Goal: Task Accomplishment & Management: Manage account settings

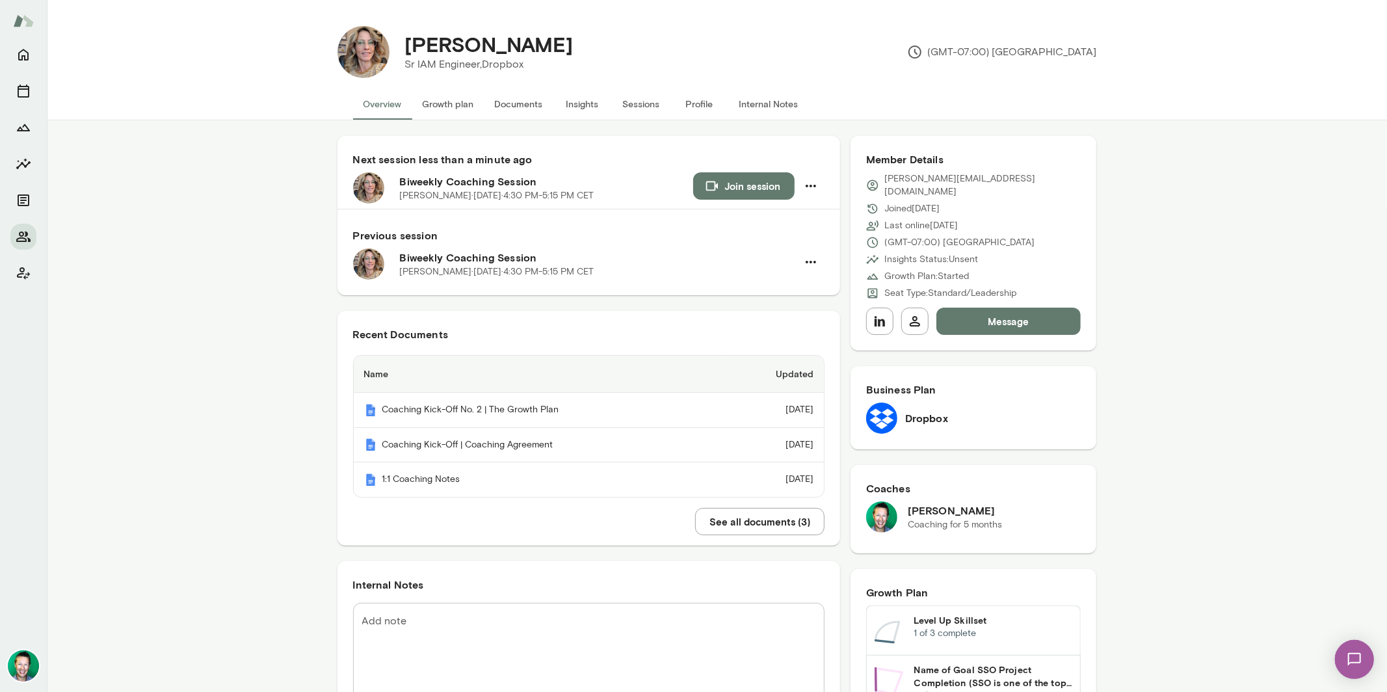
click at [439, 109] on button "Growth plan" at bounding box center [448, 103] width 72 height 31
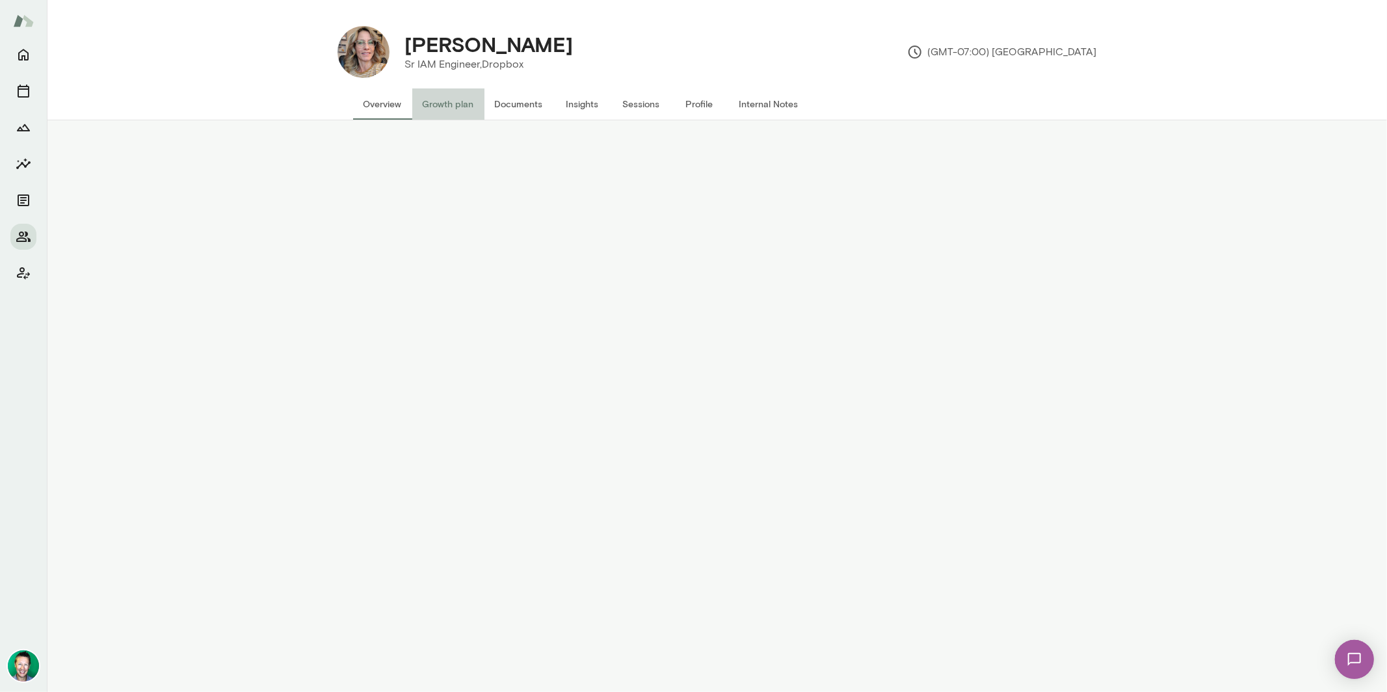
click at [439, 109] on button "Growth plan" at bounding box center [448, 103] width 72 height 31
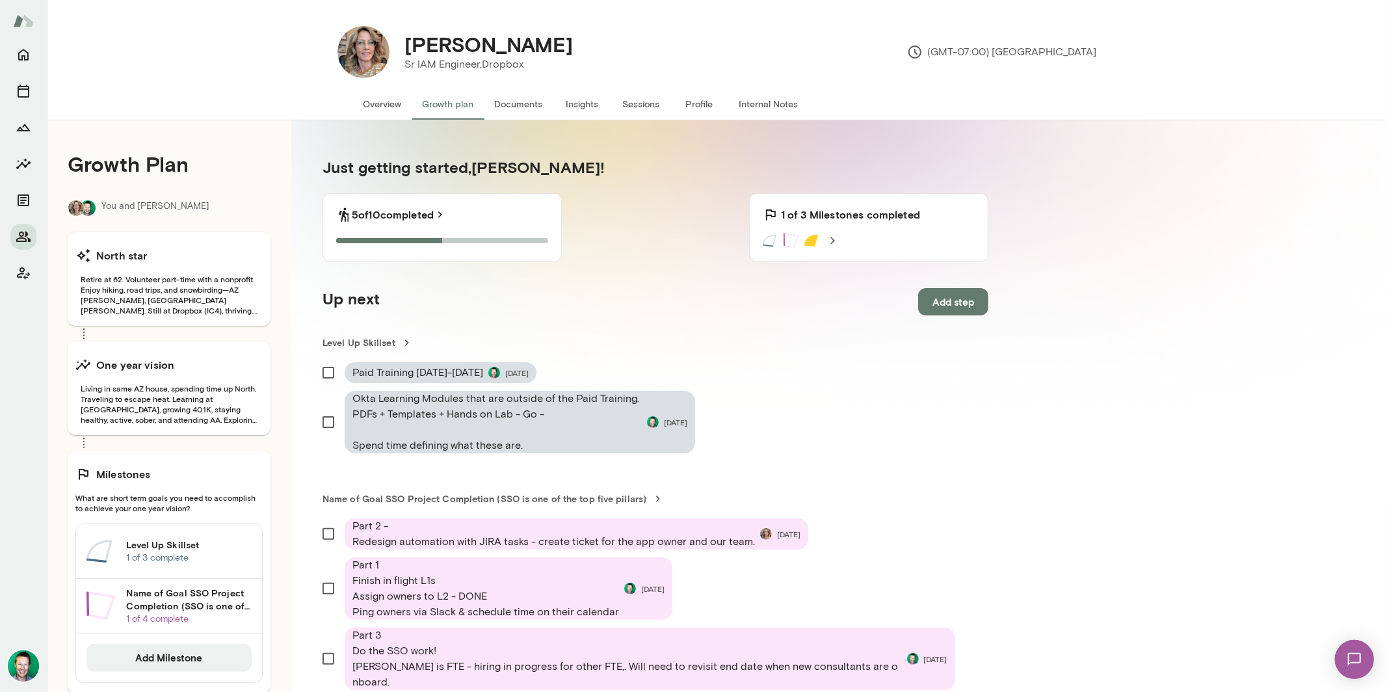
click at [197, 557] on p "1 of 3 complete" at bounding box center [188, 557] width 125 height 13
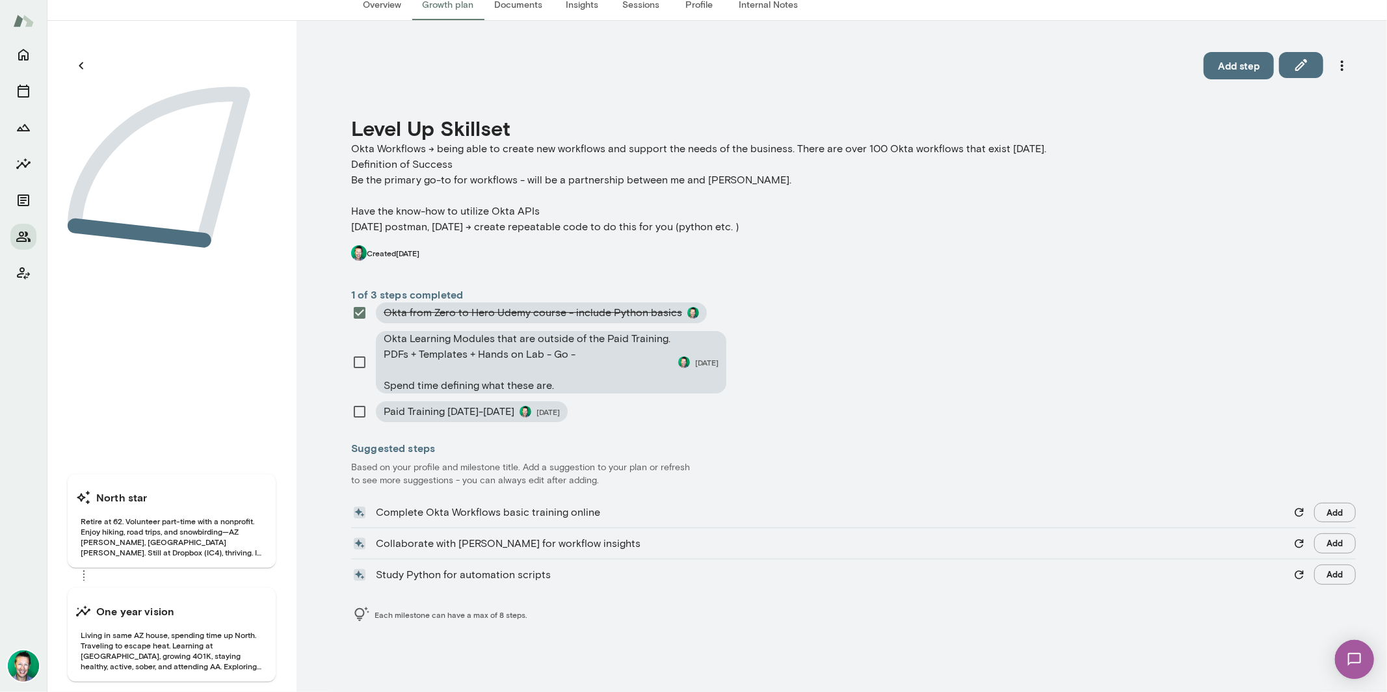
scroll to position [104, 0]
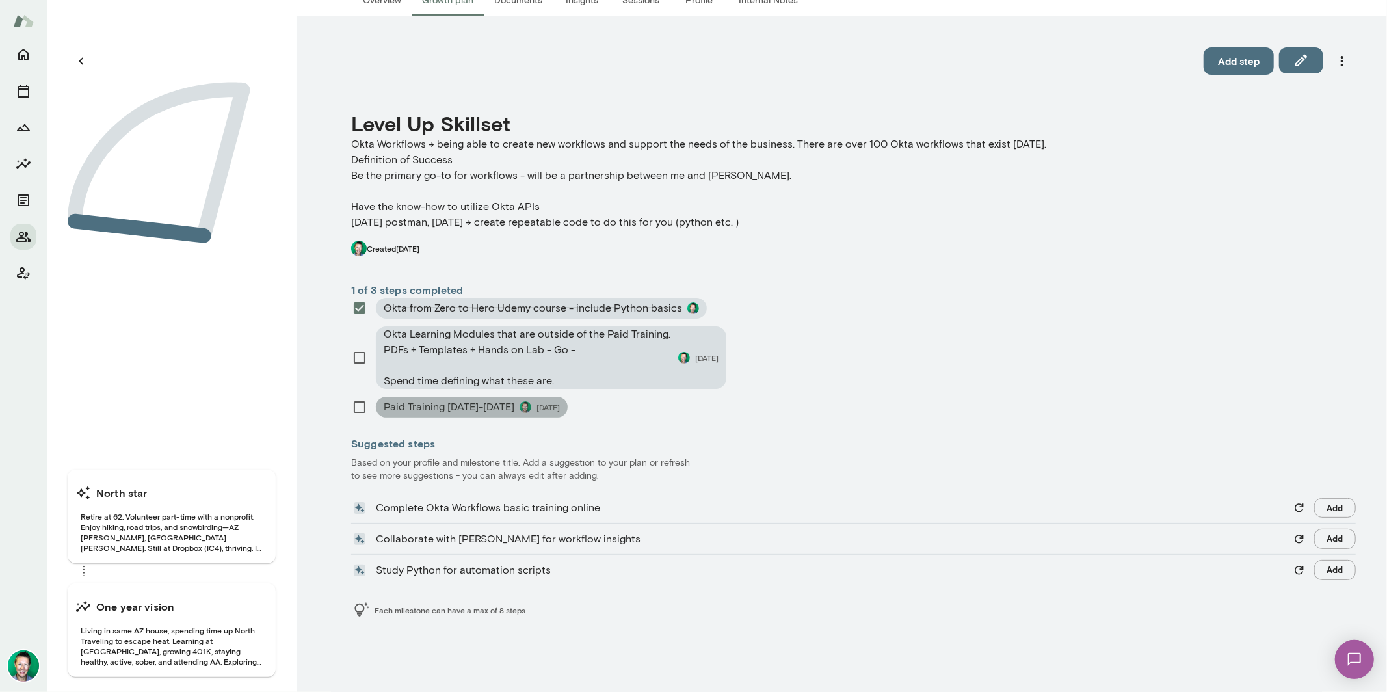
click at [501, 405] on span "Paid Training [DATE]-[DATE]" at bounding box center [449, 407] width 131 height 16
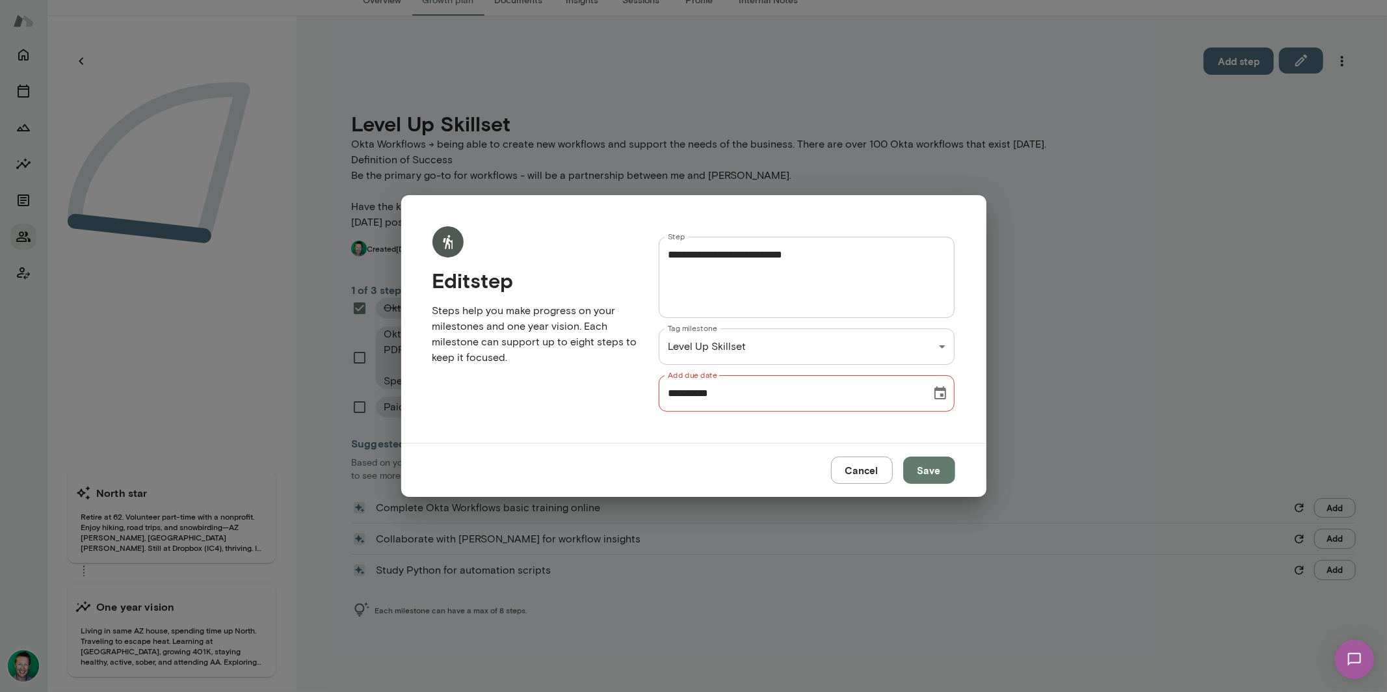
click at [935, 393] on icon "Choose date, selected date is Sep 12, 2025" at bounding box center [940, 392] width 12 height 13
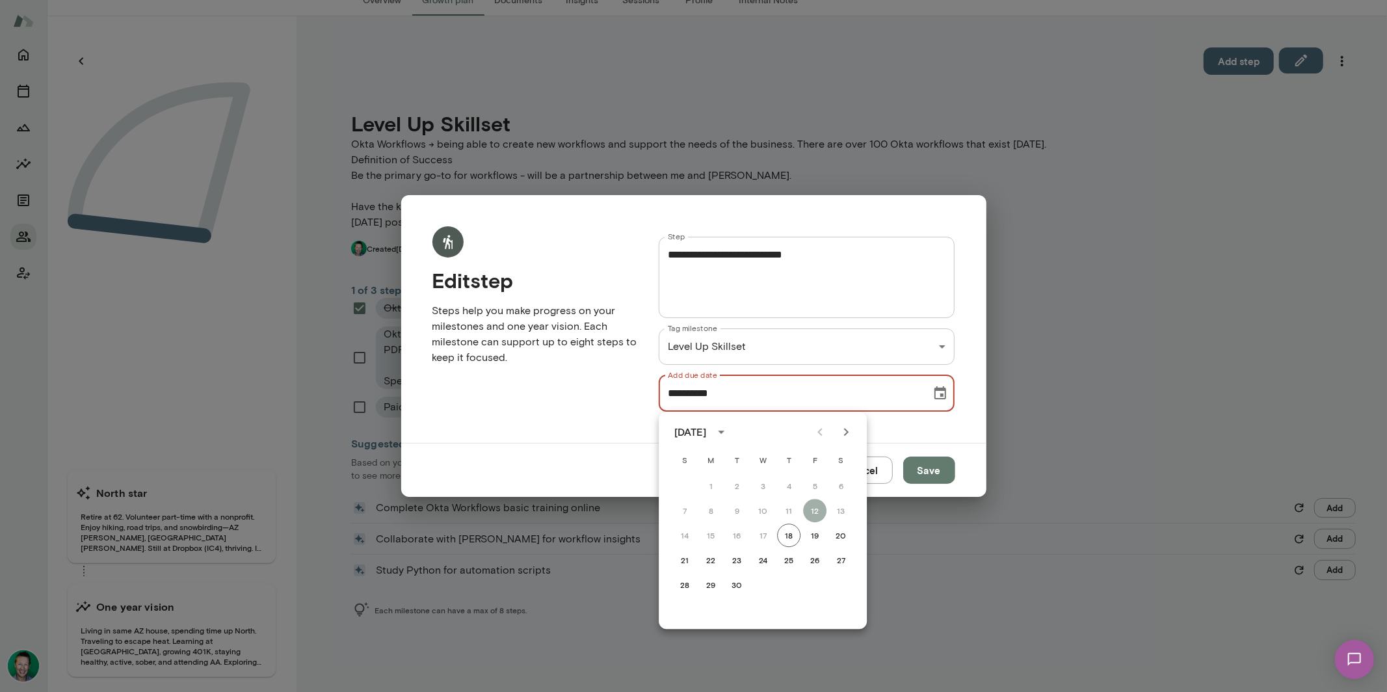
click at [843, 434] on icon "Next month" at bounding box center [846, 432] width 16 height 16
click at [788, 558] on button "20" at bounding box center [788, 559] width 23 height 23
type input "**********"
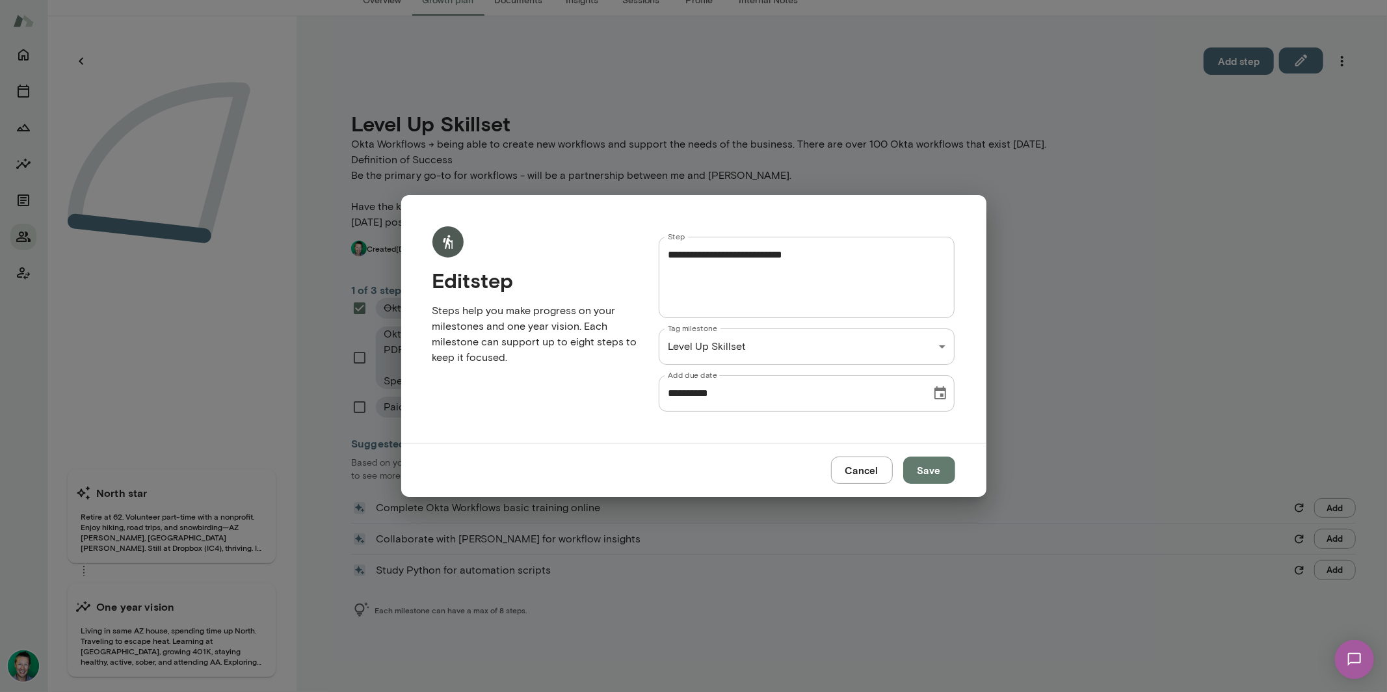
click at [860, 250] on textarea "**********" at bounding box center [807, 277] width 278 height 60
drag, startPoint x: 840, startPoint y: 250, endPoint x: 730, endPoint y: 252, distance: 109.9
click at [730, 252] on textarea "**********" at bounding box center [807, 277] width 278 height 60
type textarea "**********"
click at [927, 472] on button "Save" at bounding box center [929, 469] width 52 height 27
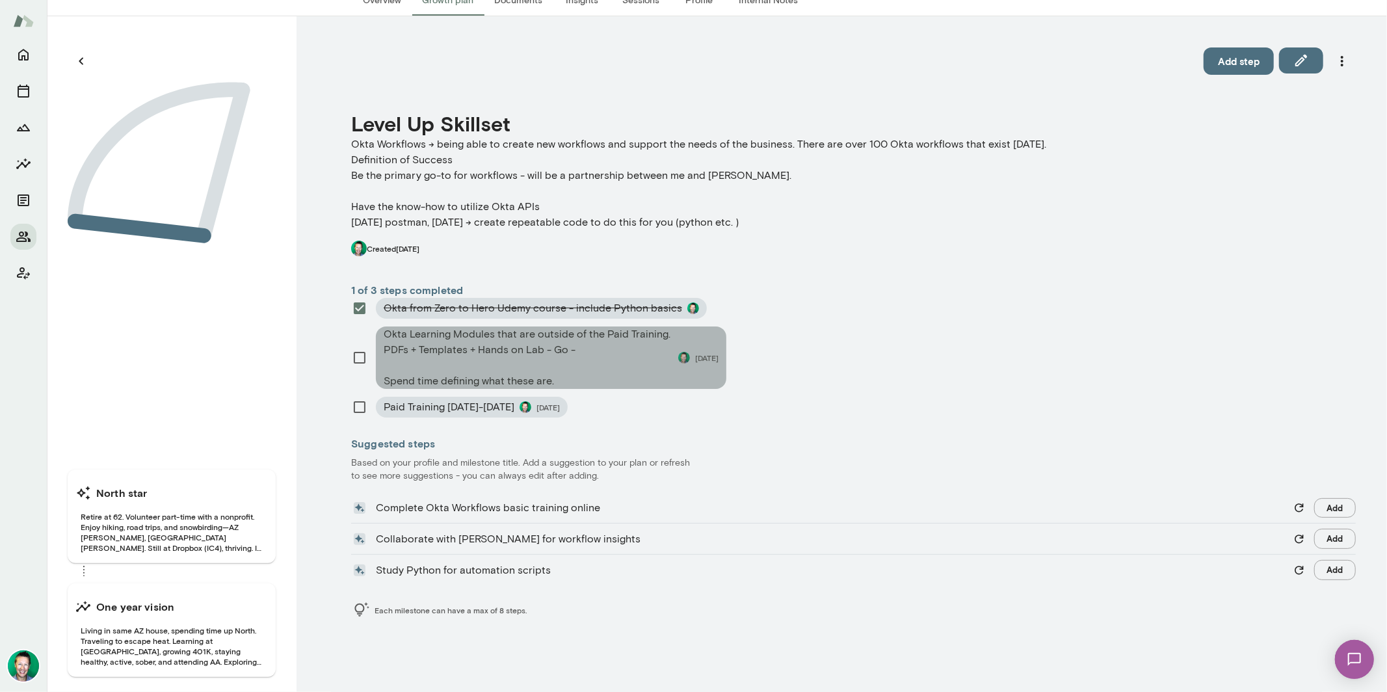
click at [568, 362] on span "Okta Learning Modules that are outside of the Paid Training. PDFs + Templates +…" at bounding box center [528, 357] width 289 height 62
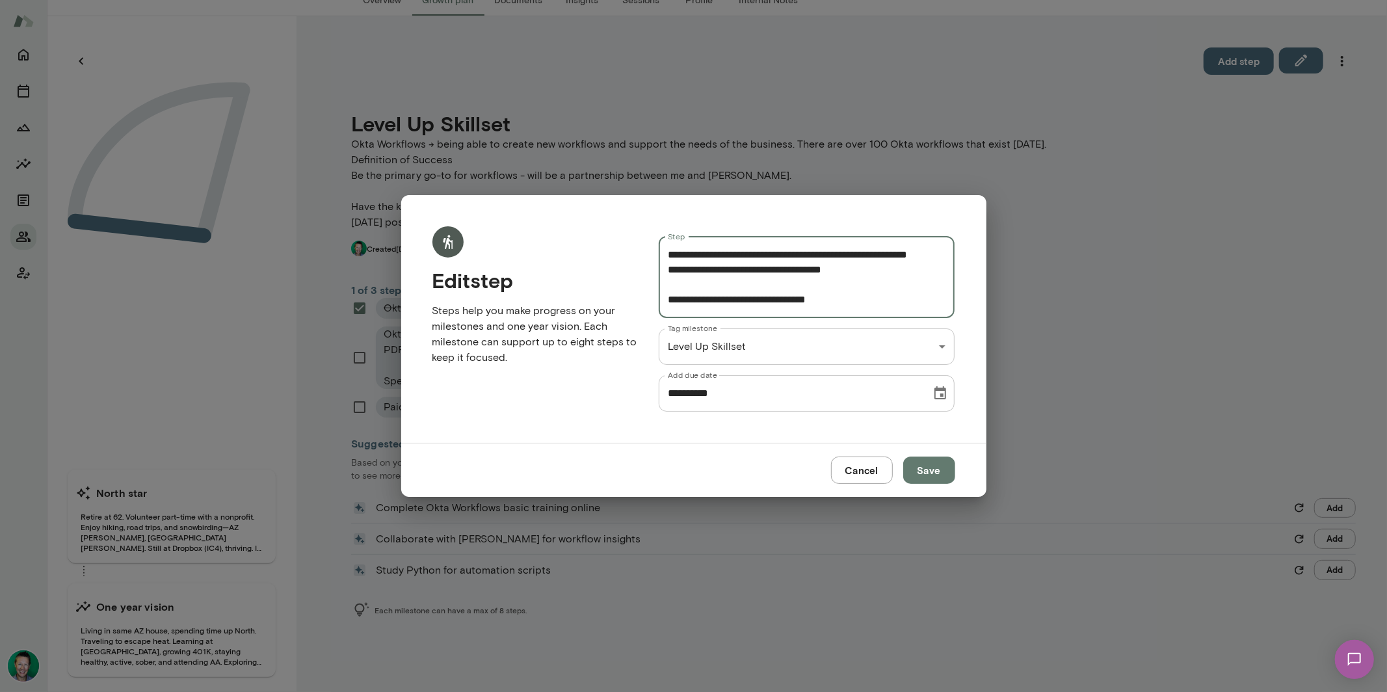
click at [874, 283] on textarea "**********" at bounding box center [807, 277] width 278 height 60
type textarea "**********"
click at [940, 397] on icon "Choose date, selected date is Sep 30, 2025" at bounding box center [940, 394] width 16 height 16
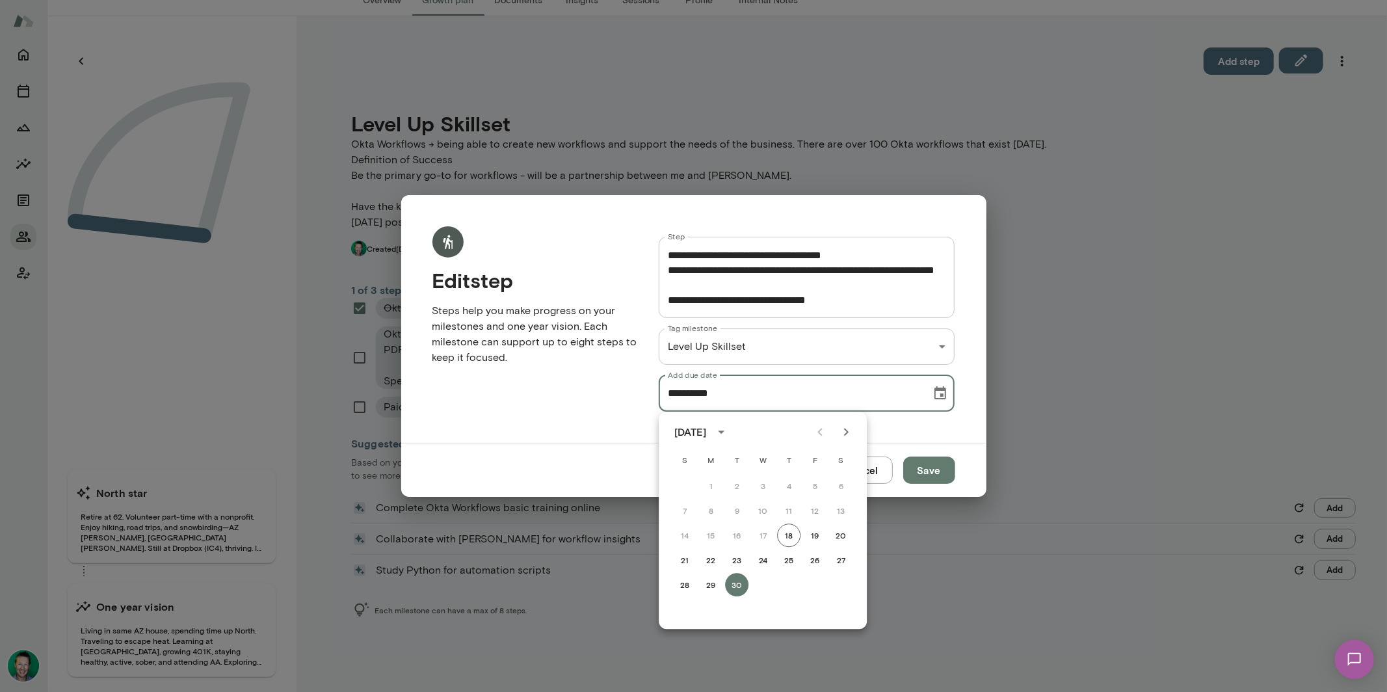
click at [851, 430] on icon "Next month" at bounding box center [846, 432] width 16 height 16
click at [847, 536] on button "15" at bounding box center [840, 534] width 23 height 23
type input "**********"
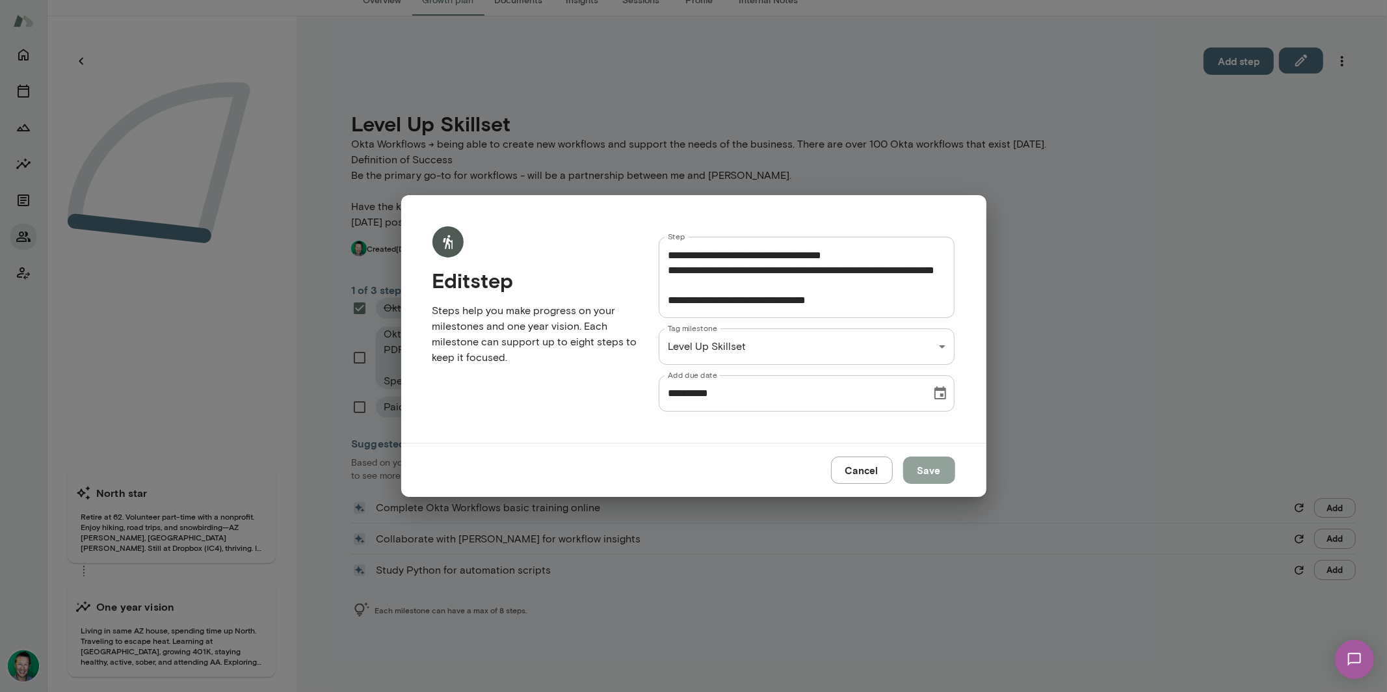
click at [941, 464] on button "Save" at bounding box center [929, 469] width 52 height 27
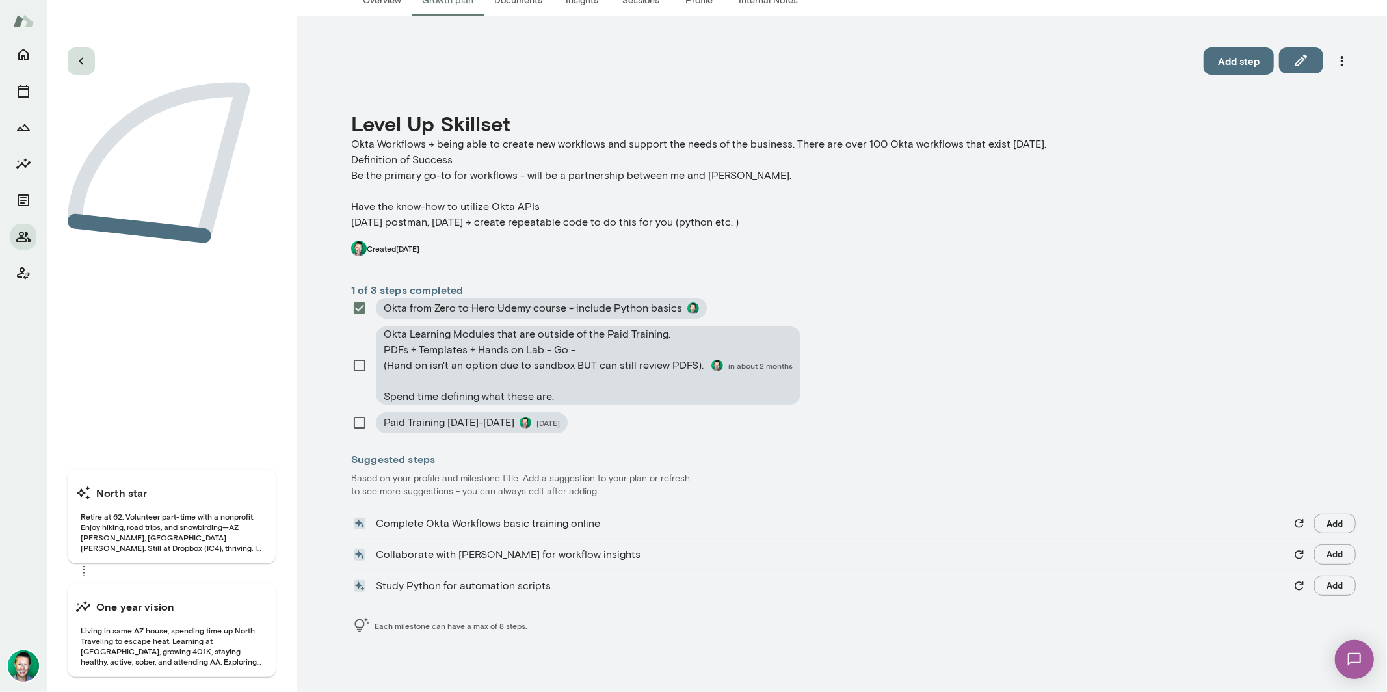
click at [88, 54] on icon "button" at bounding box center [81, 61] width 16 height 16
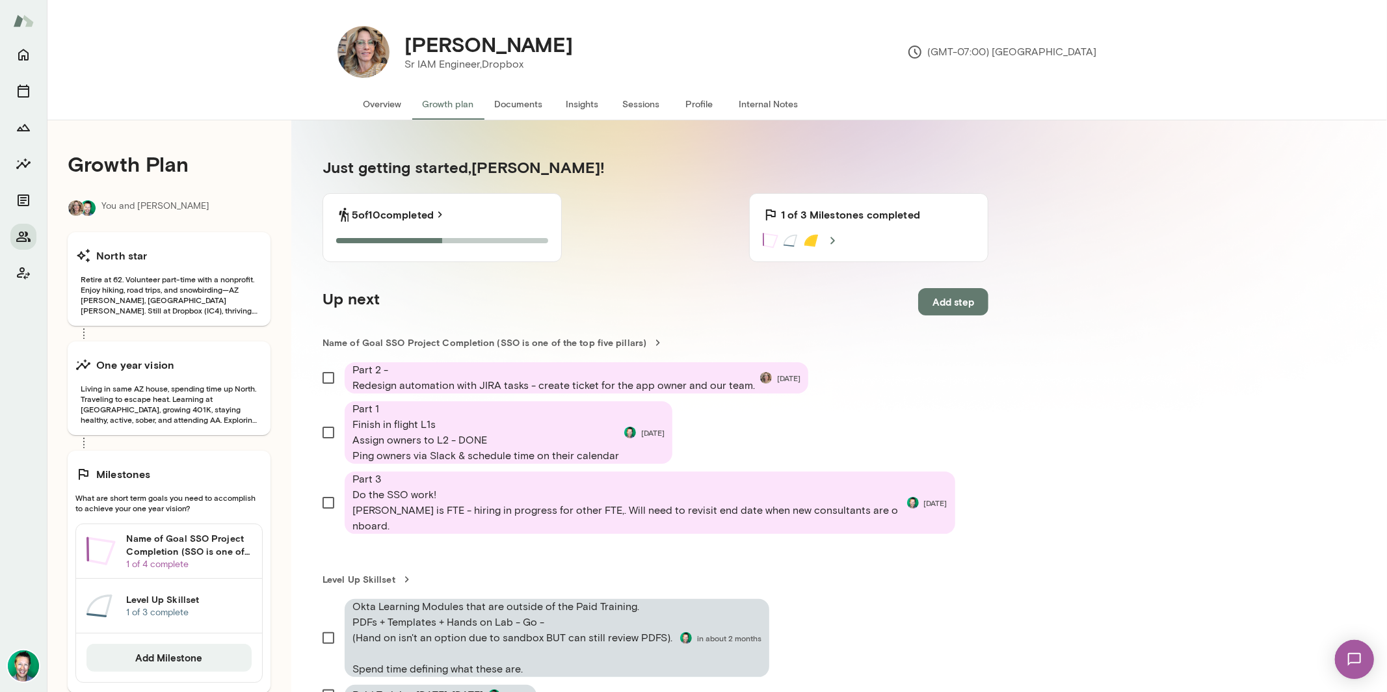
click at [163, 545] on h6 "Name of Goal SSO Project Completion (SSO is one of the top five pillars)" at bounding box center [188, 545] width 125 height 26
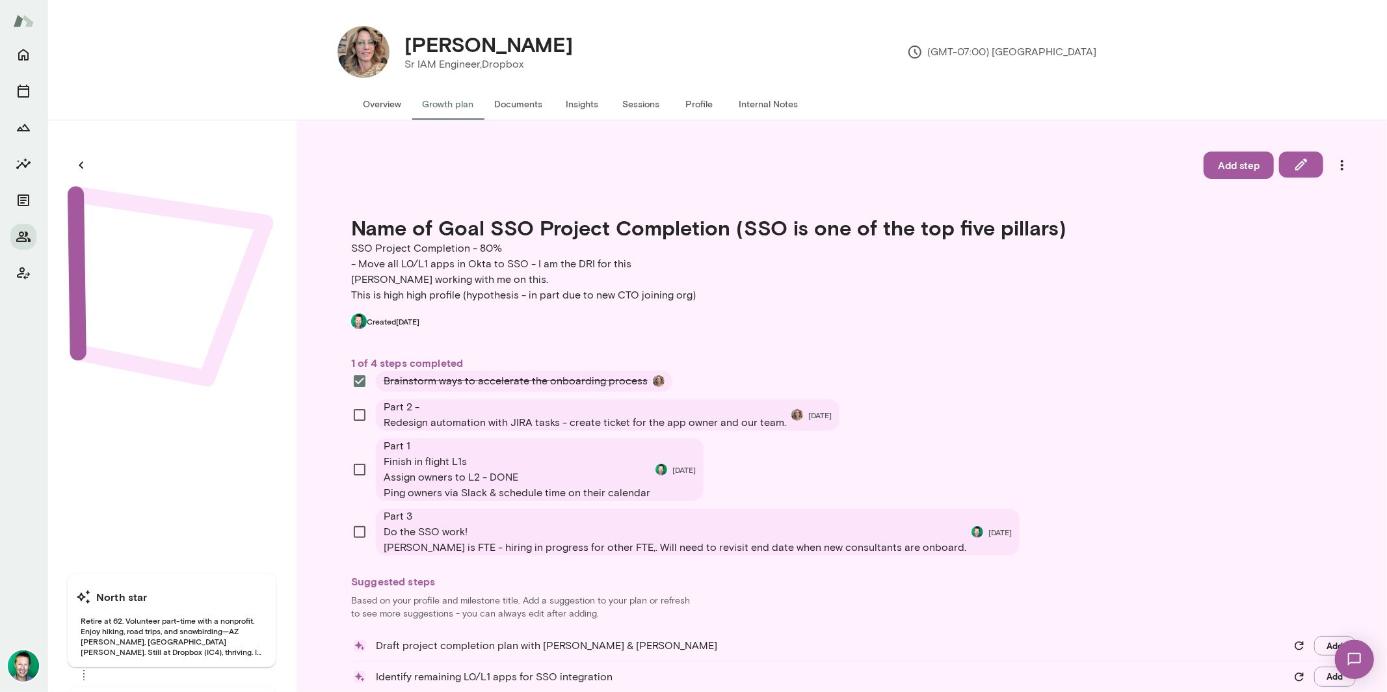
click at [36, 58] on div at bounding box center [23, 367] width 47 height 650
click at [24, 58] on icon "Home" at bounding box center [23, 55] width 10 height 12
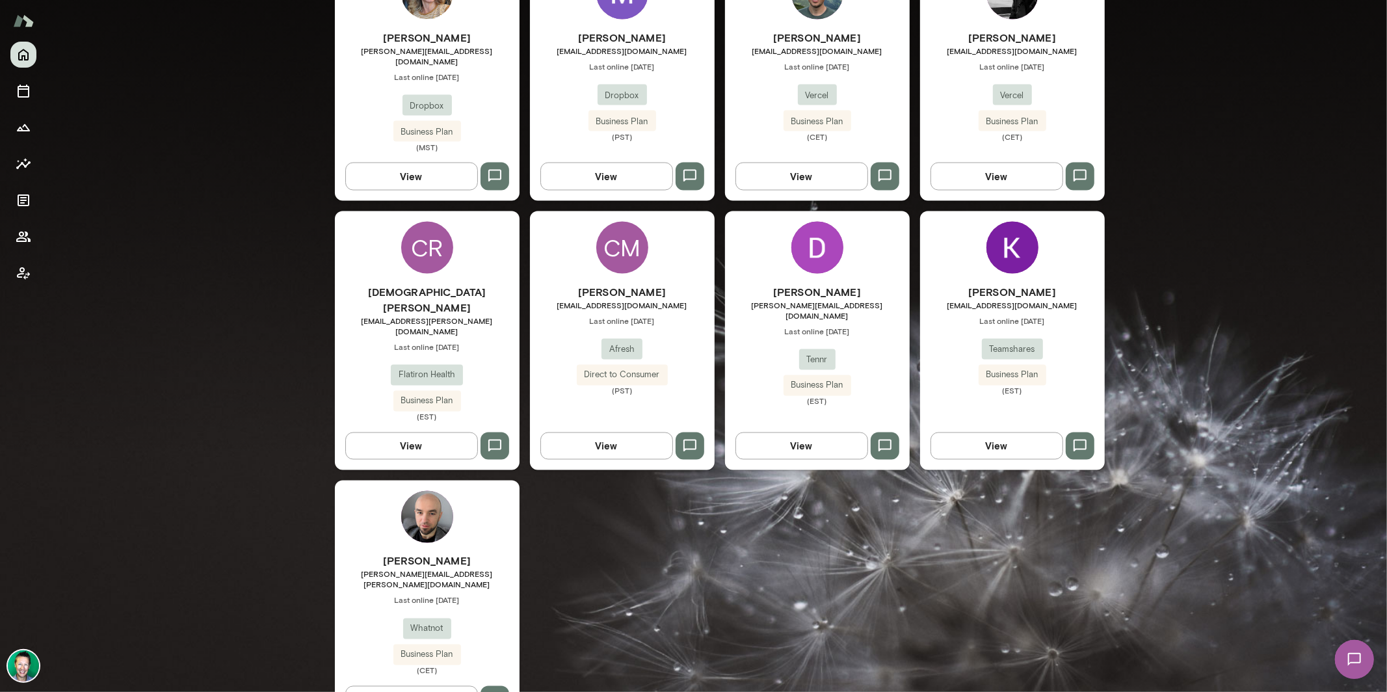
scroll to position [1672, 0]
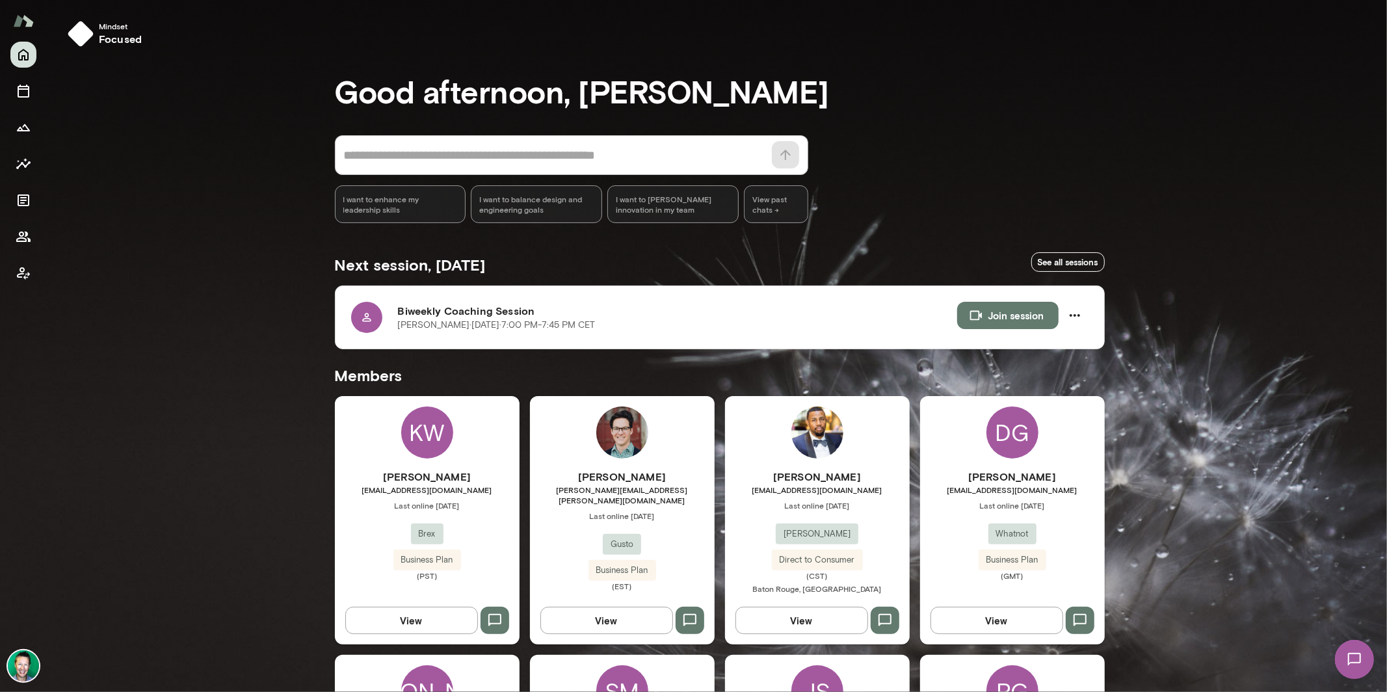
click at [28, 657] on img at bounding box center [23, 665] width 31 height 31
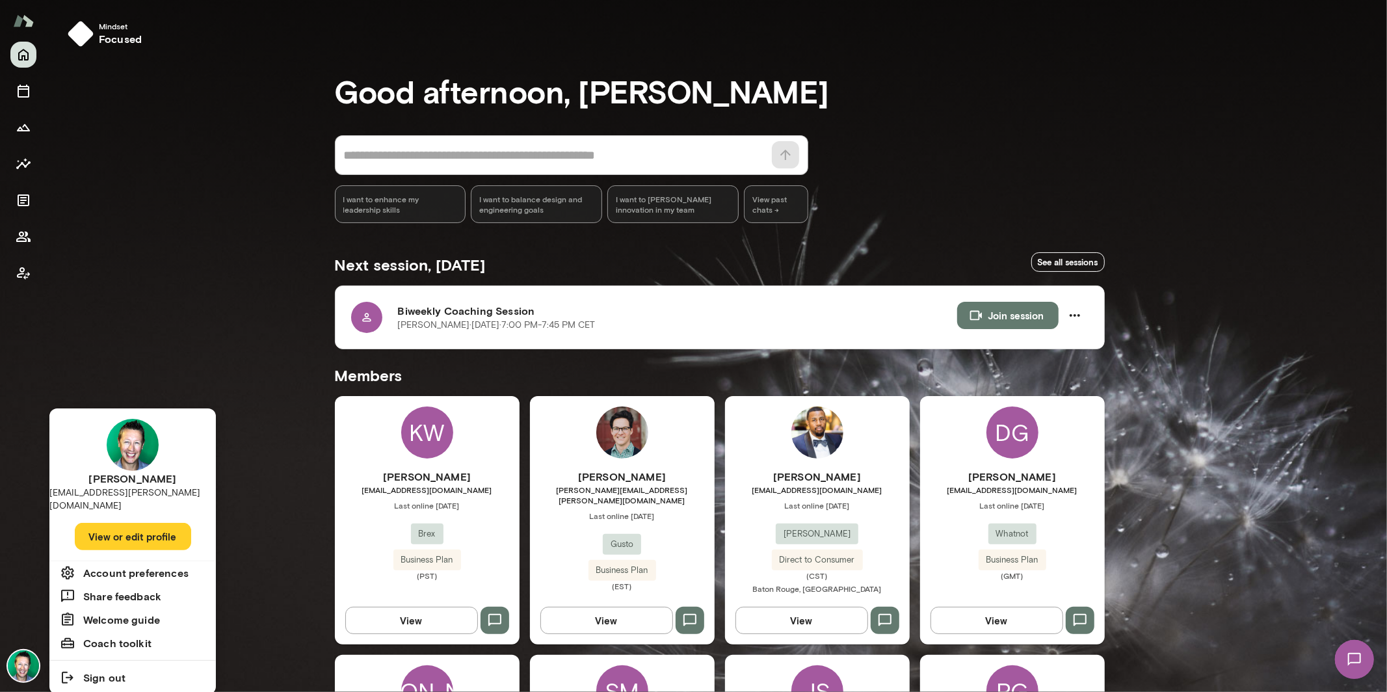
click at [101, 523] on button "View or edit profile" at bounding box center [133, 536] width 116 height 27
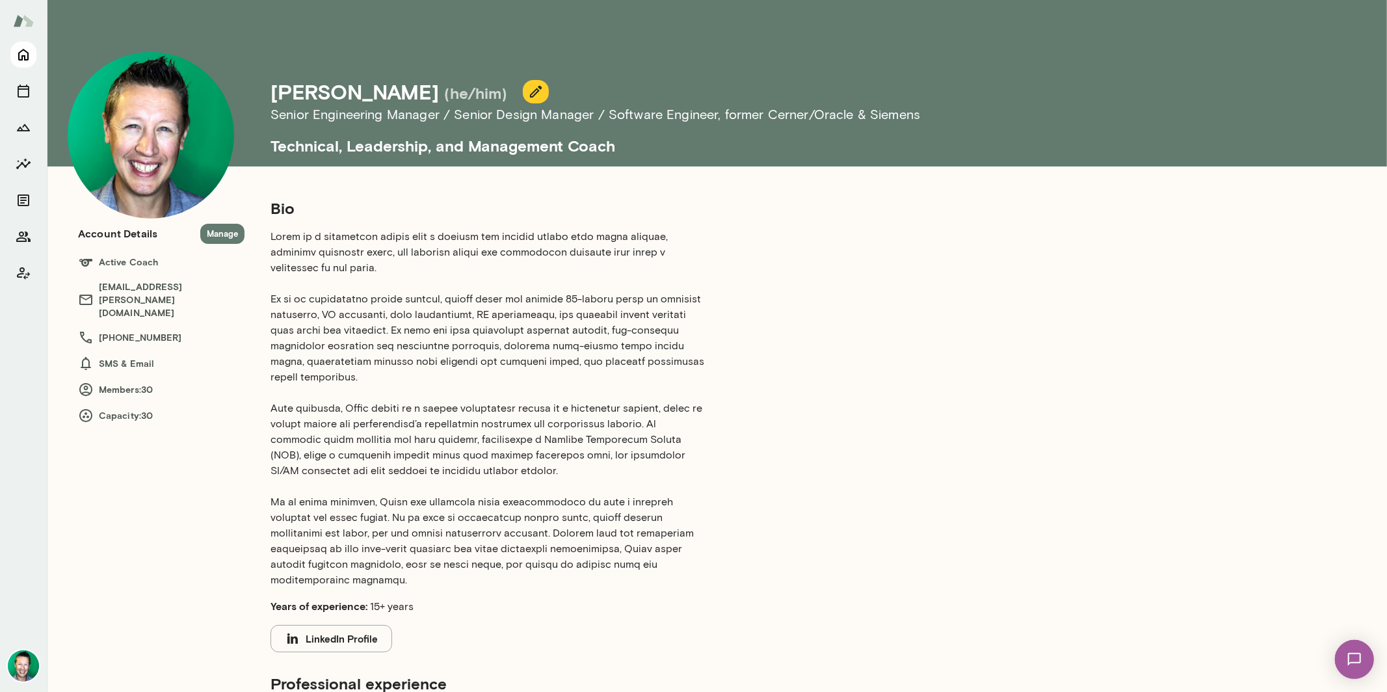
click at [25, 62] on icon "Home" at bounding box center [24, 55] width 16 height 16
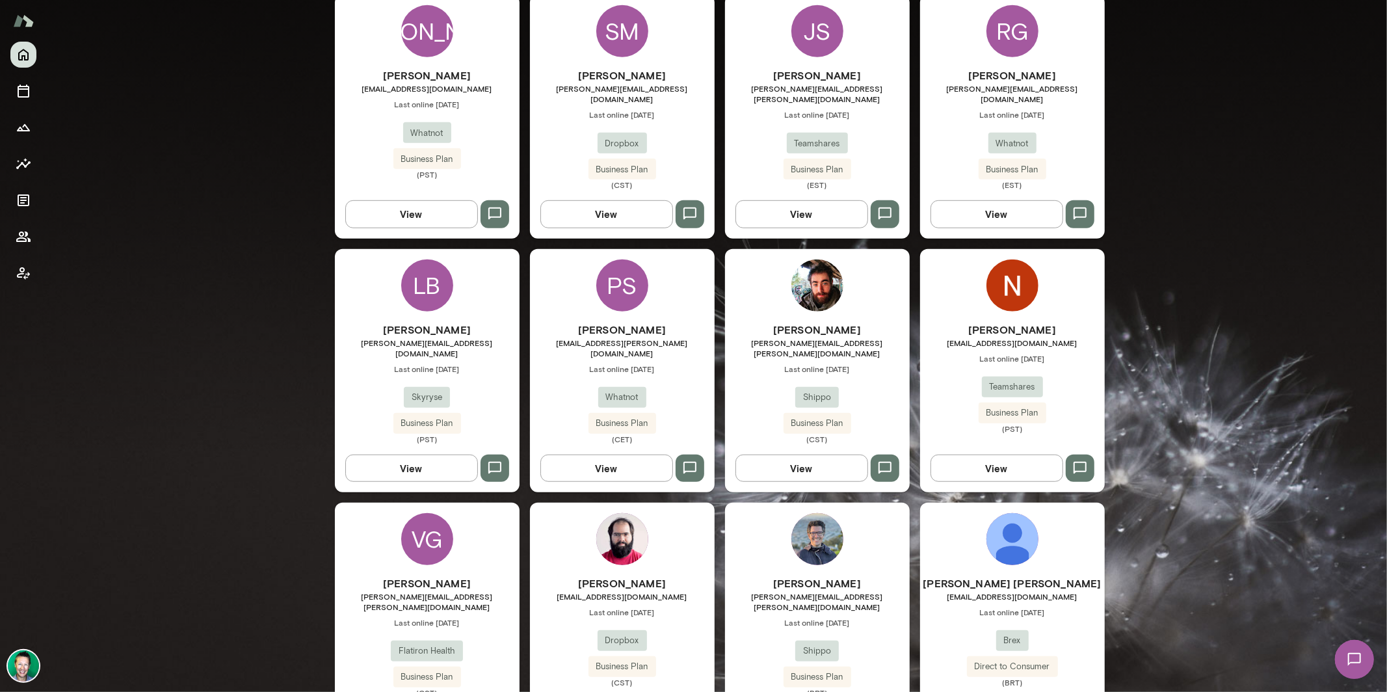
scroll to position [663, 0]
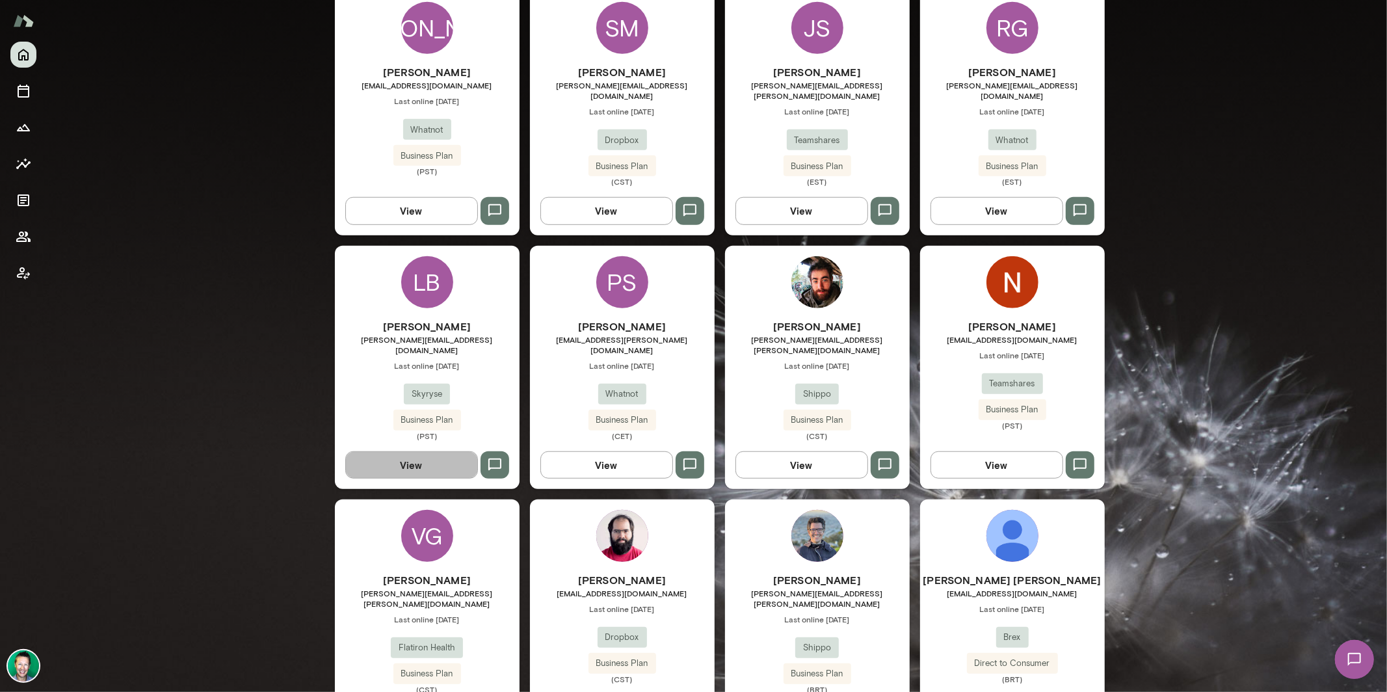
click at [384, 451] on button "View" at bounding box center [411, 464] width 133 height 27
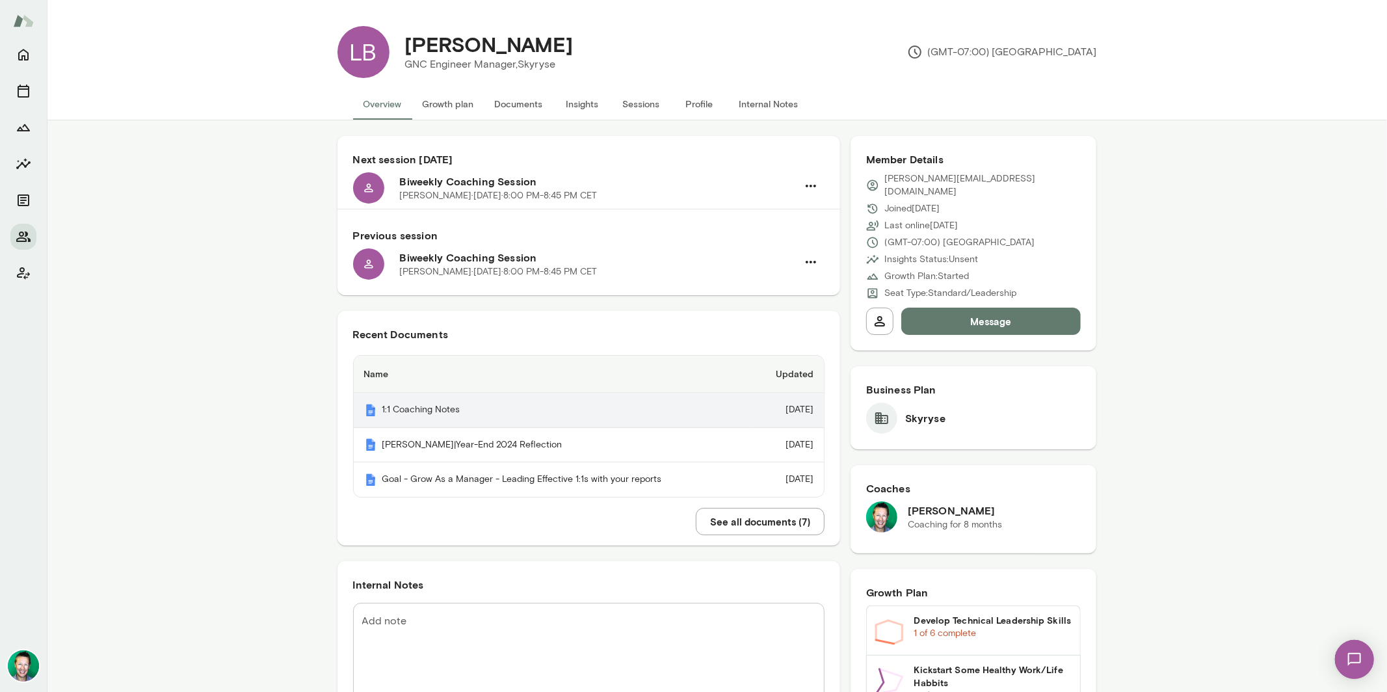
click at [415, 404] on th "1:1 Coaching Notes" at bounding box center [552, 410] width 397 height 35
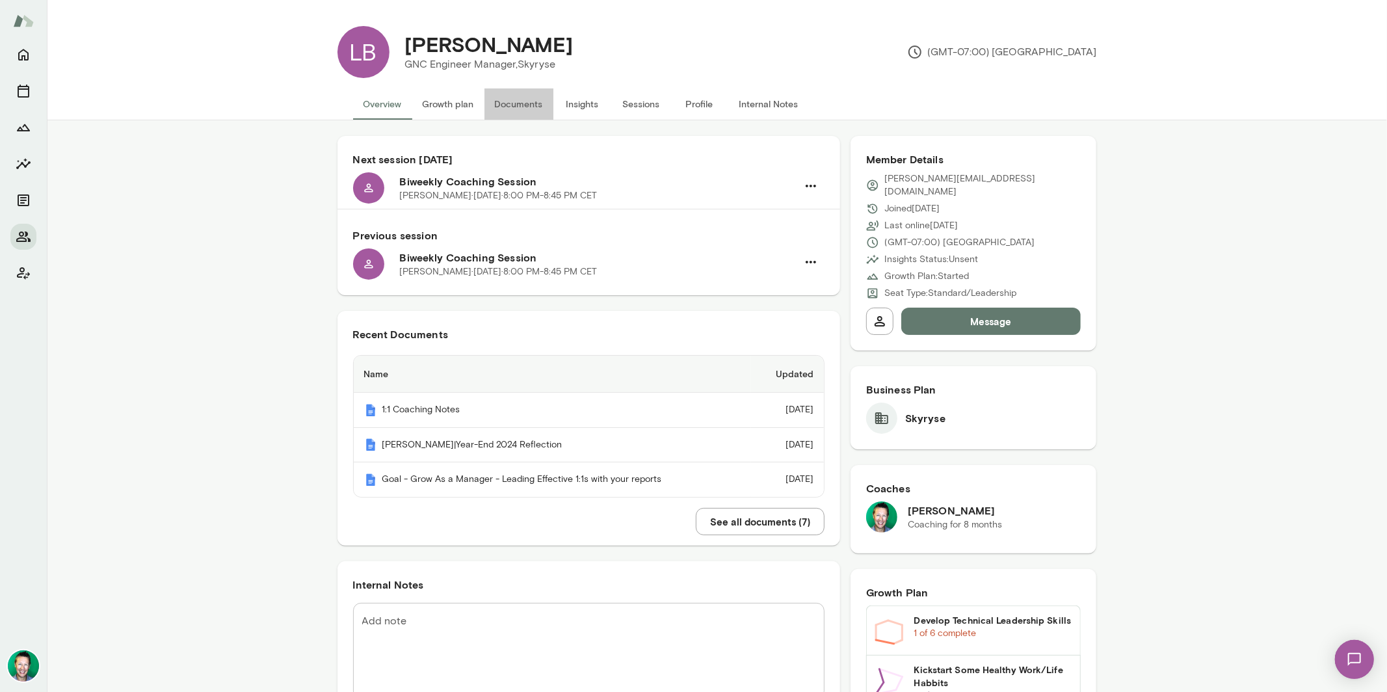
click at [528, 105] on button "Documents" at bounding box center [518, 103] width 69 height 31
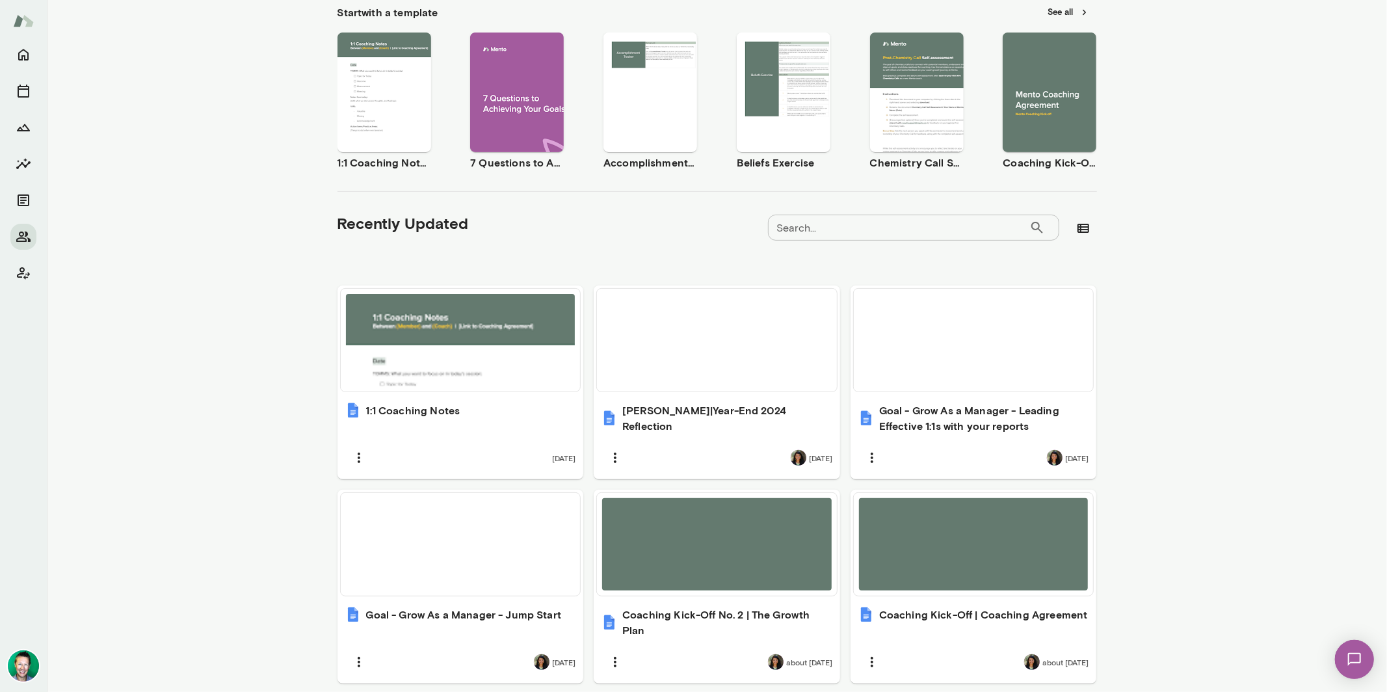
scroll to position [217, 0]
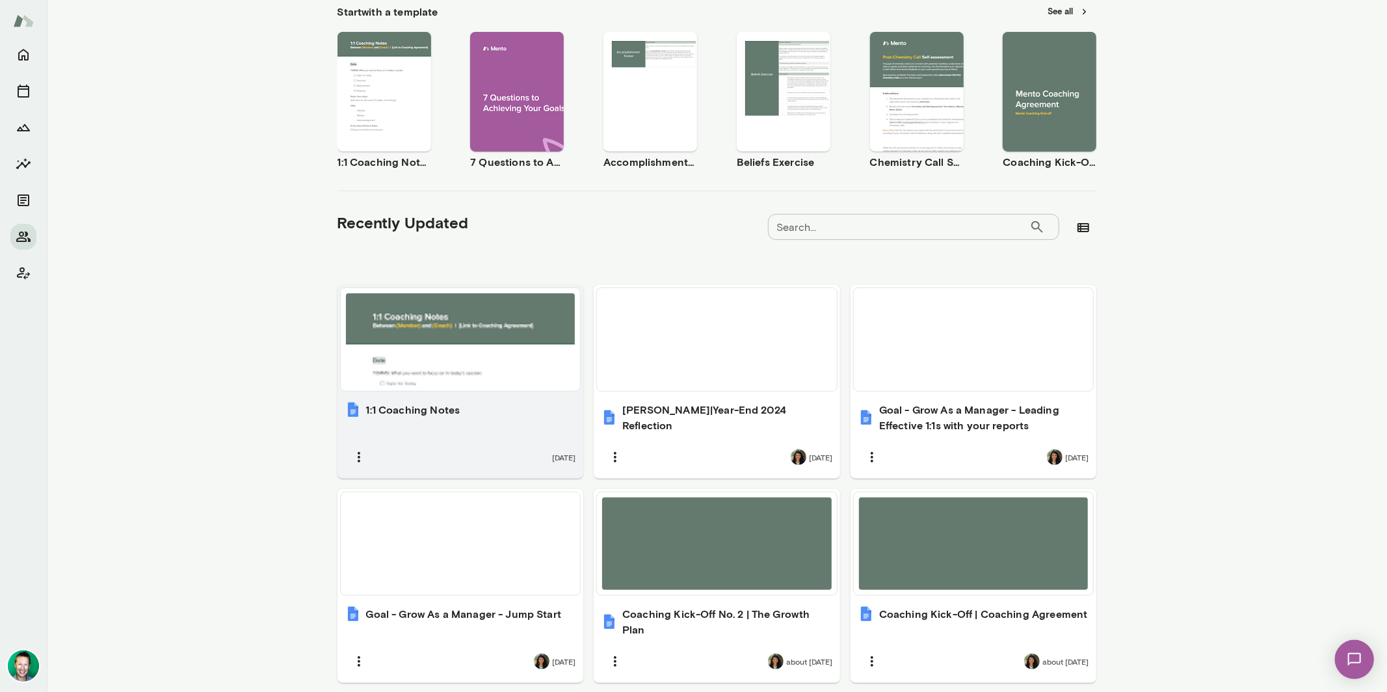
click at [473, 388] on div at bounding box center [461, 339] width 240 height 103
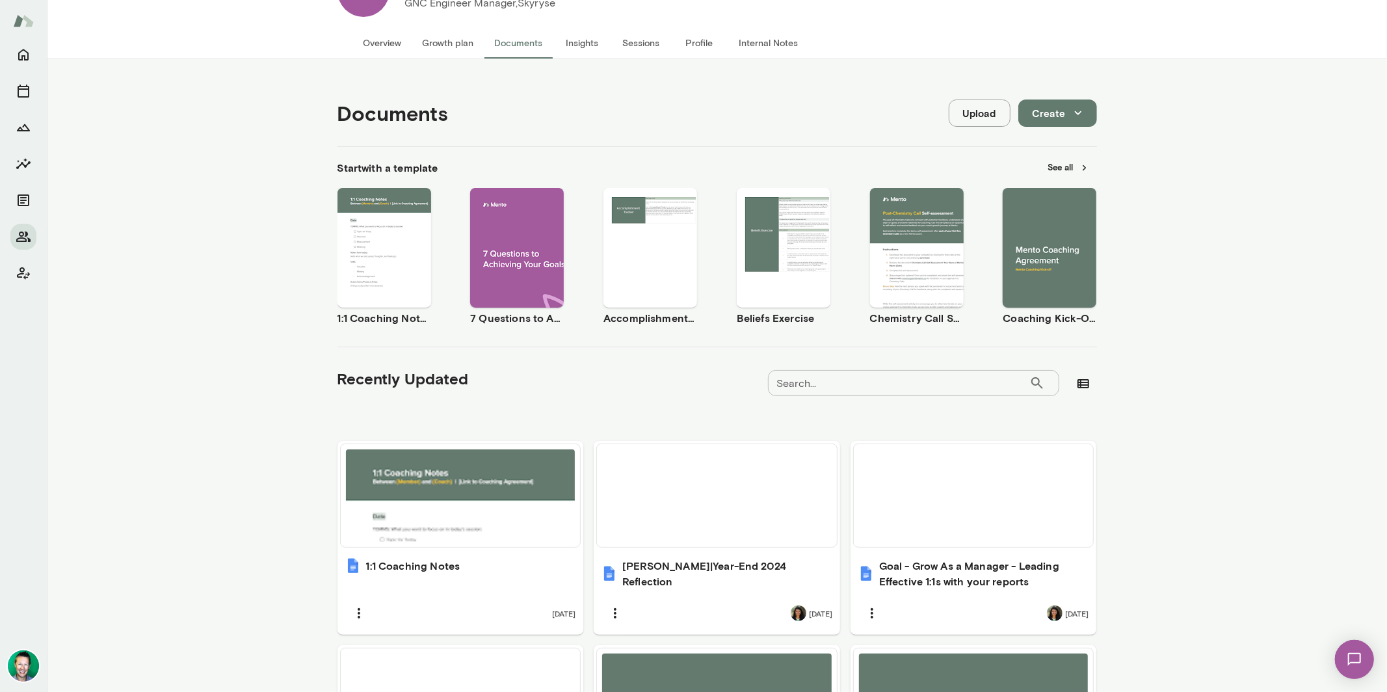
scroll to position [0, 0]
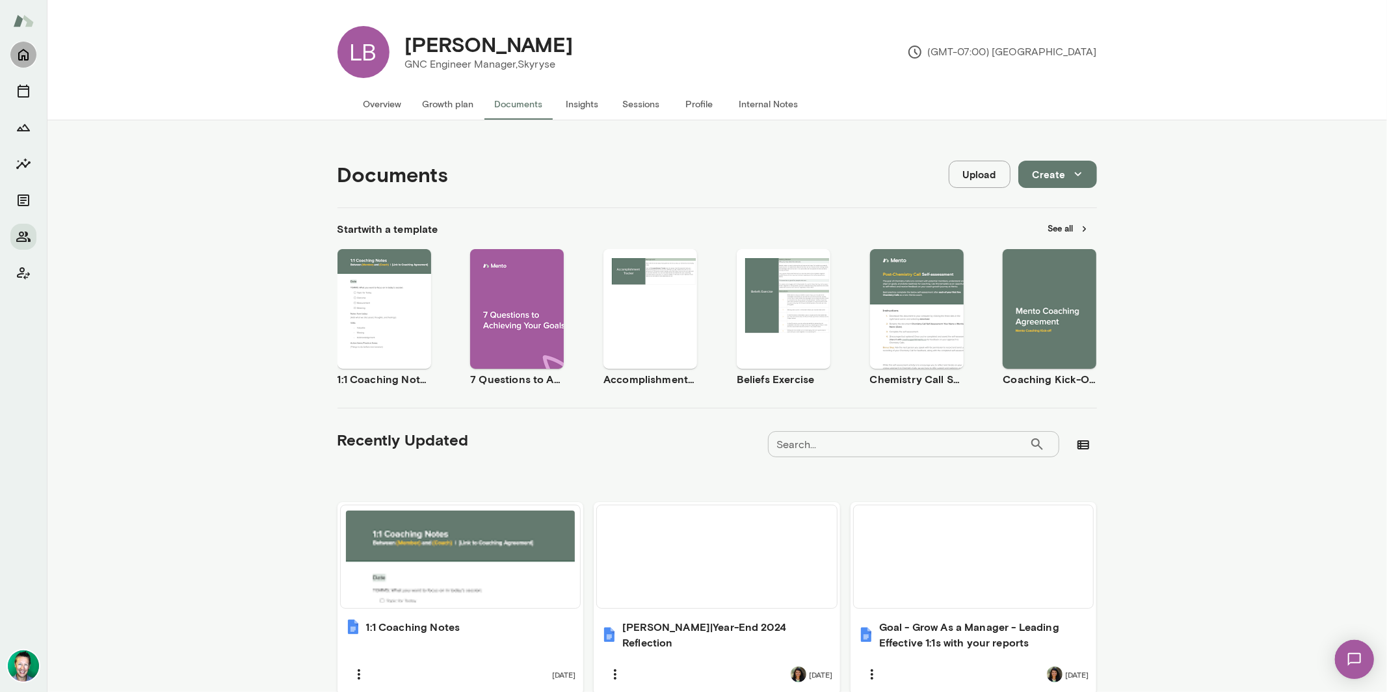
click at [29, 58] on icon "Home" at bounding box center [24, 55] width 16 height 16
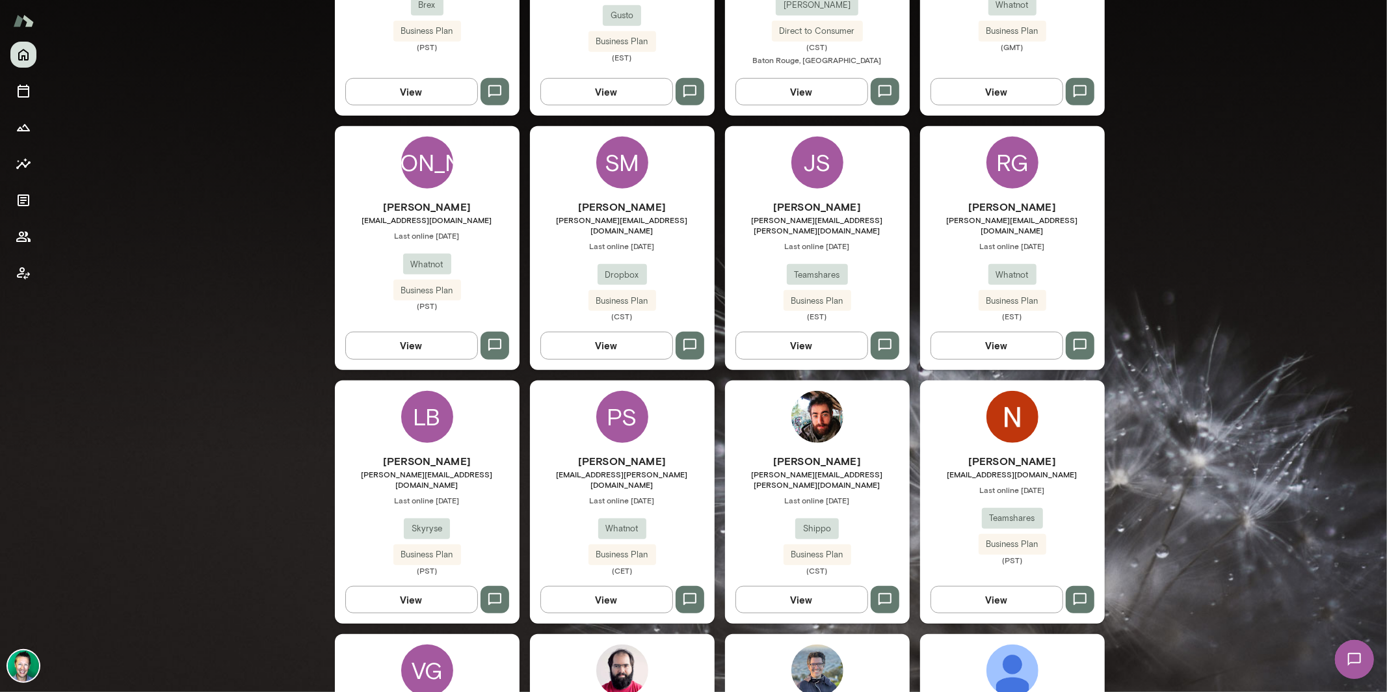
scroll to position [530, 0]
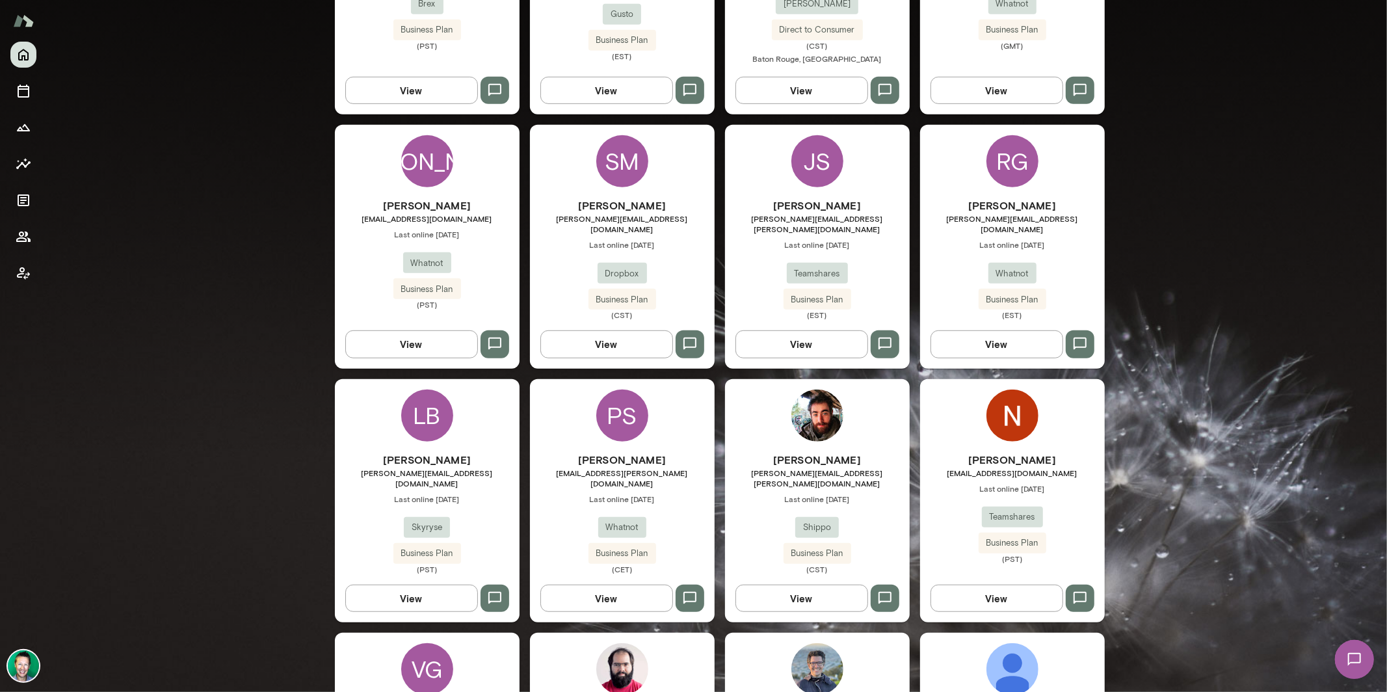
click at [765, 585] on button "View" at bounding box center [801, 598] width 133 height 27
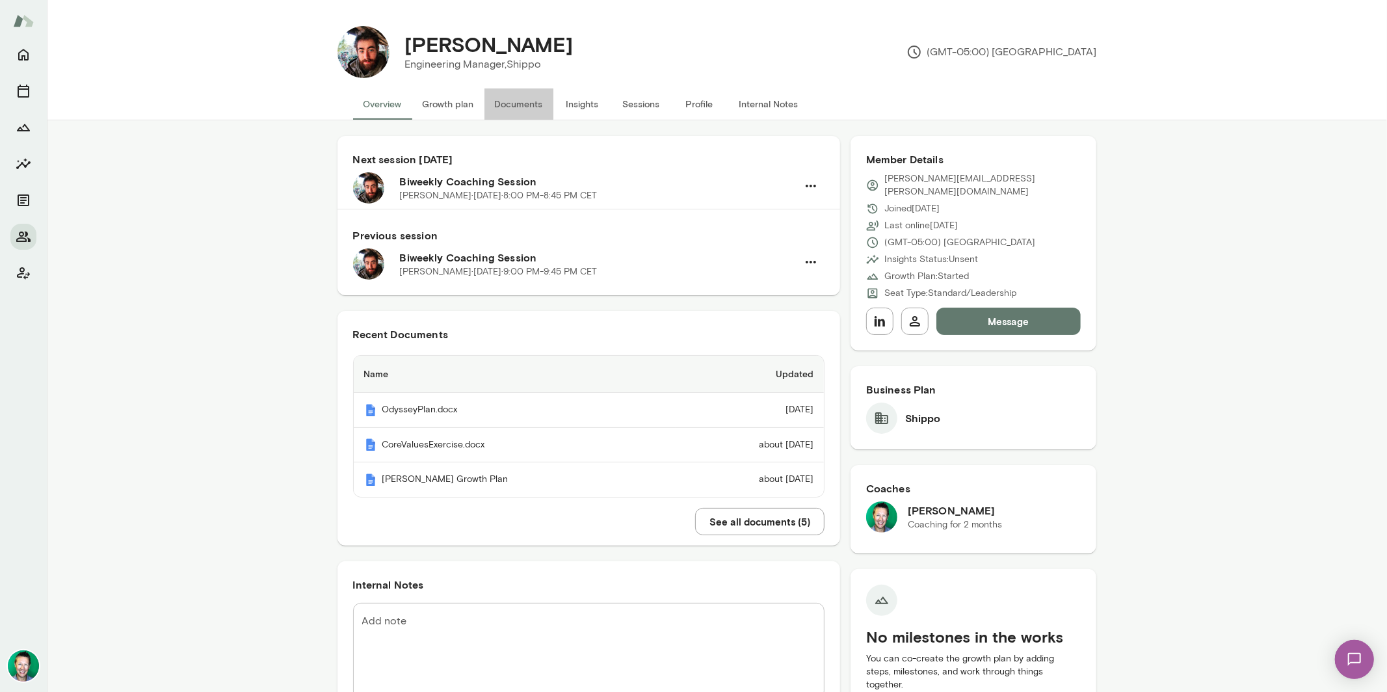
click at [499, 101] on button "Documents" at bounding box center [518, 103] width 69 height 31
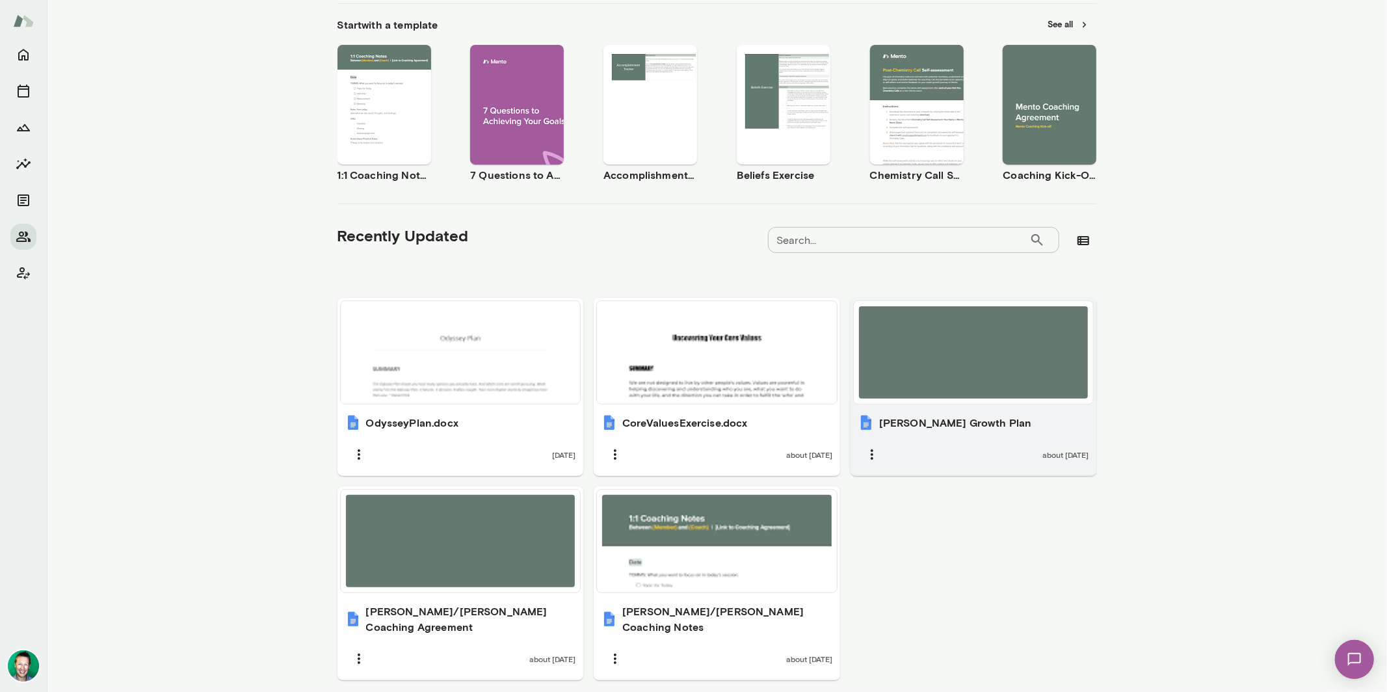
scroll to position [239, 0]
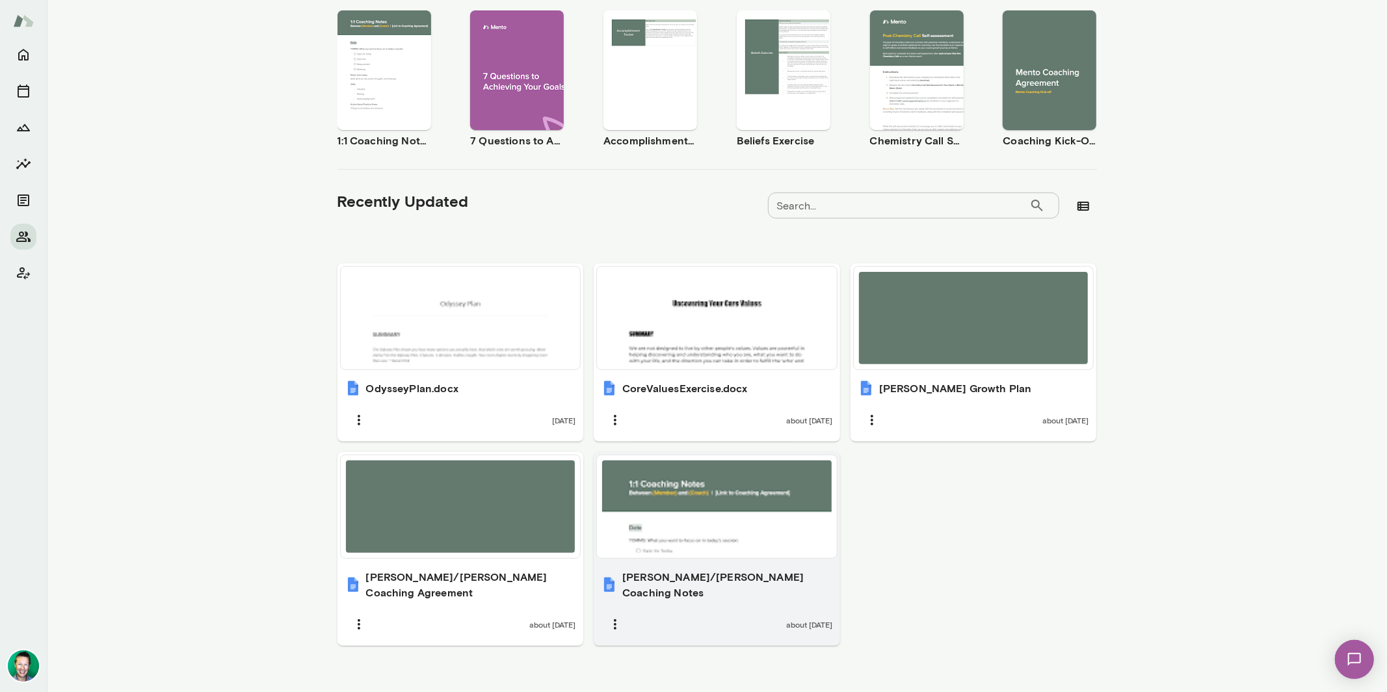
click at [667, 497] on div at bounding box center [717, 506] width 230 height 92
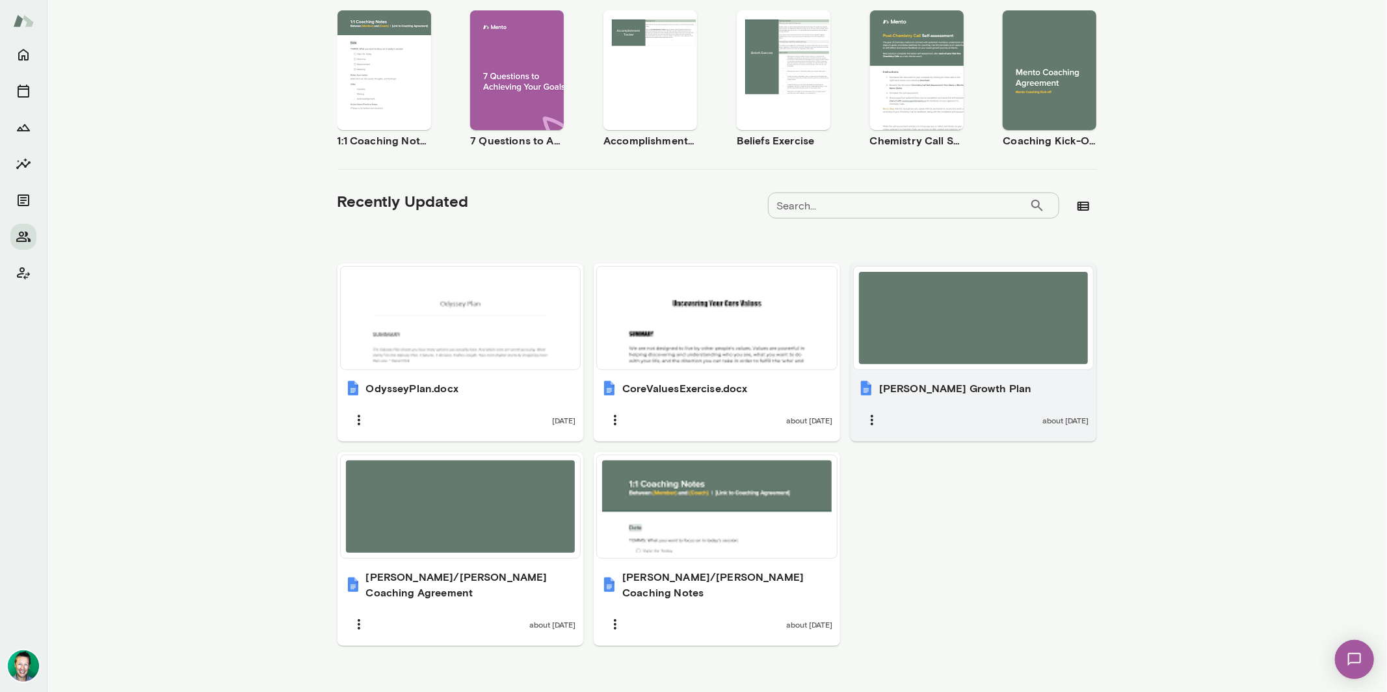
click at [919, 346] on div at bounding box center [974, 318] width 230 height 92
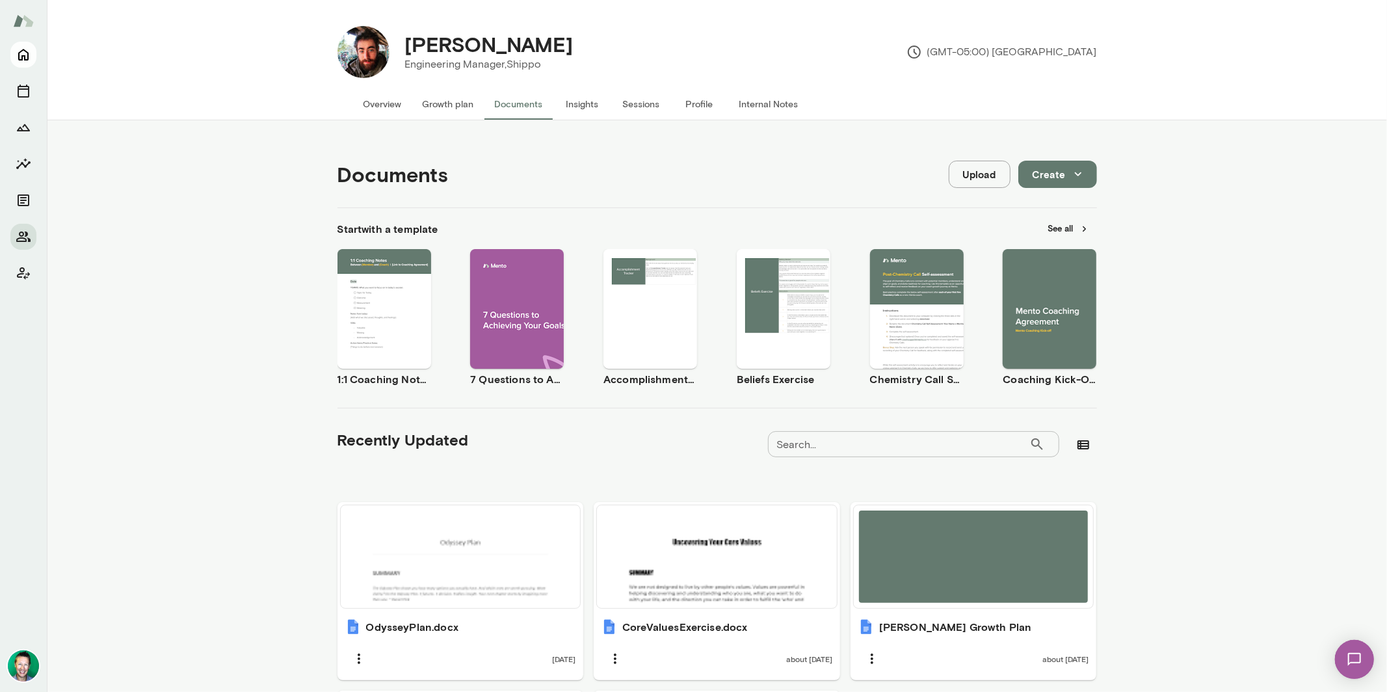
click at [27, 57] on icon "Home" at bounding box center [24, 55] width 16 height 16
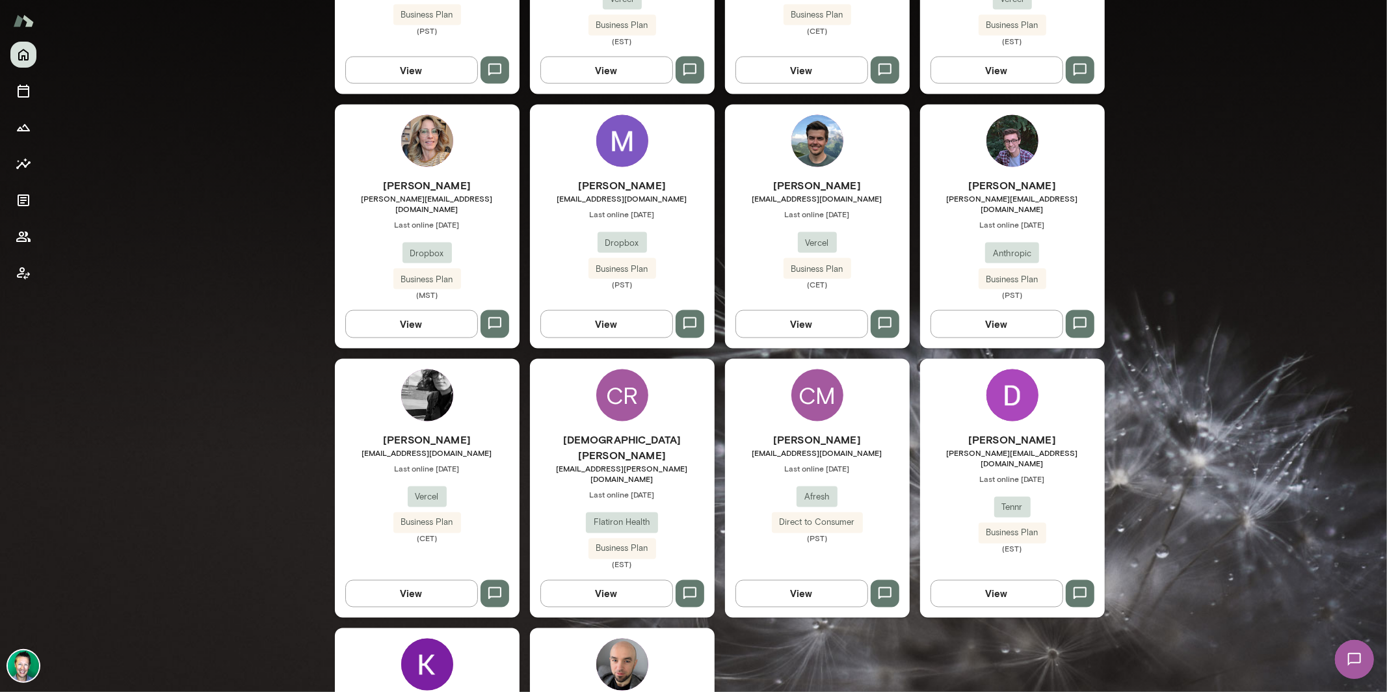
scroll to position [1580, 0]
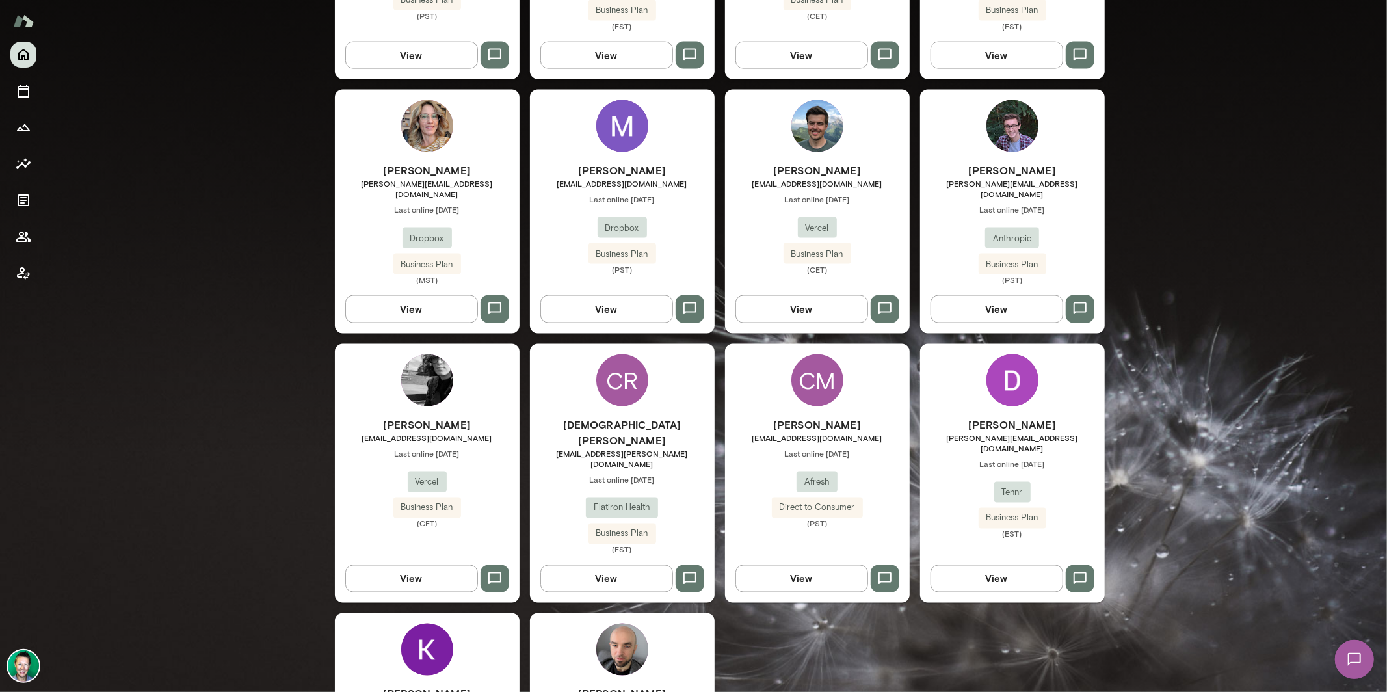
click at [790, 565] on button "View" at bounding box center [801, 578] width 133 height 27
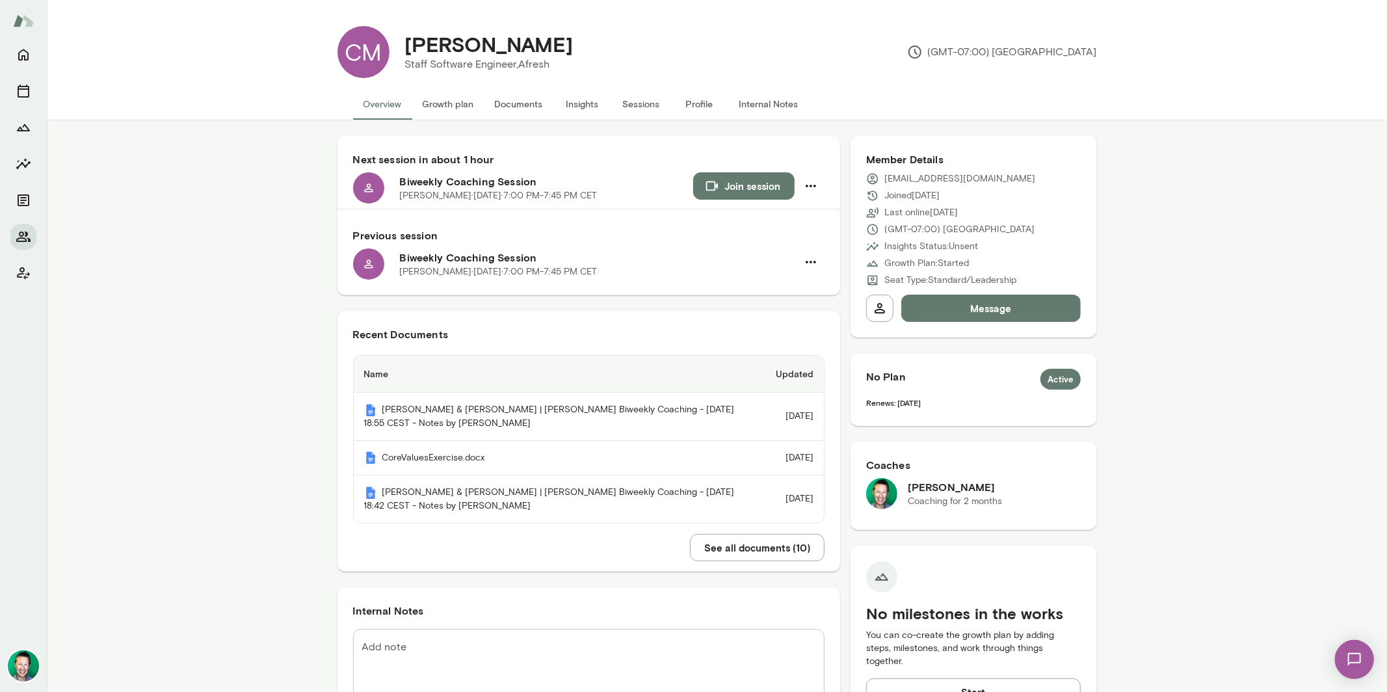
click at [724, 561] on button "See all documents ( 10 )" at bounding box center [757, 547] width 135 height 27
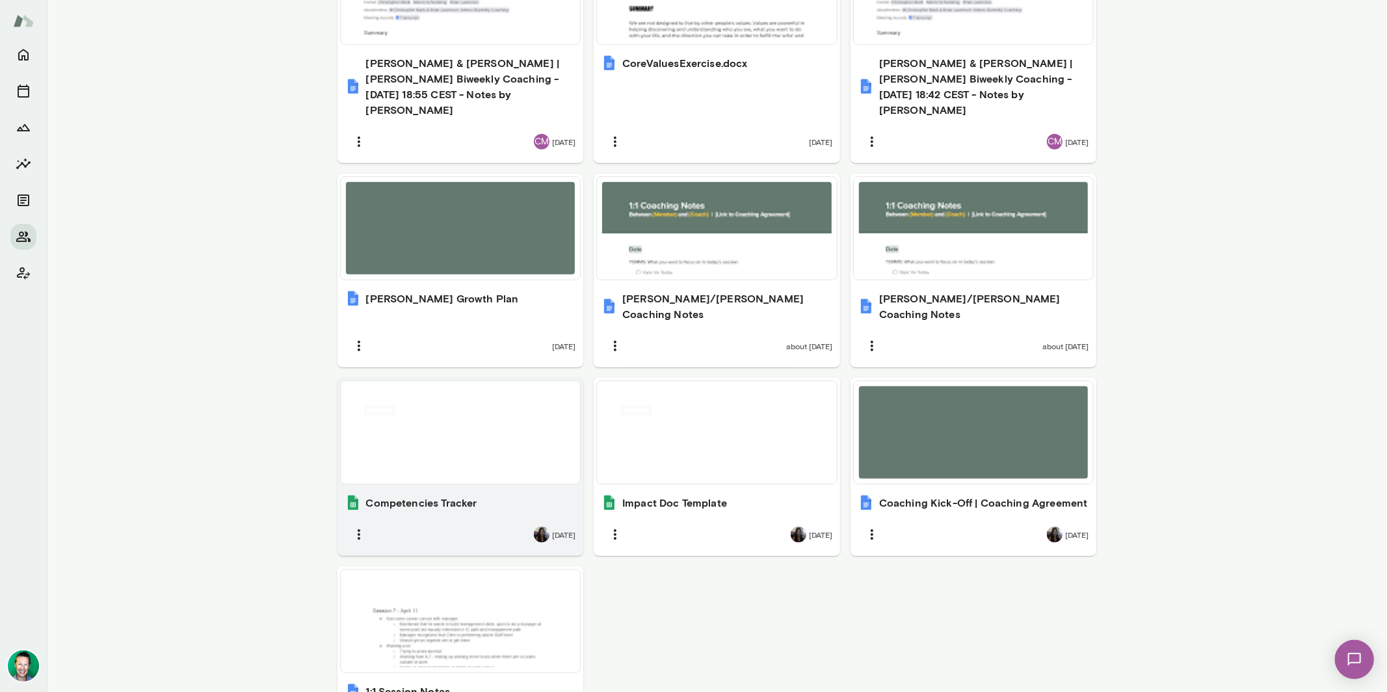
scroll to position [586, 0]
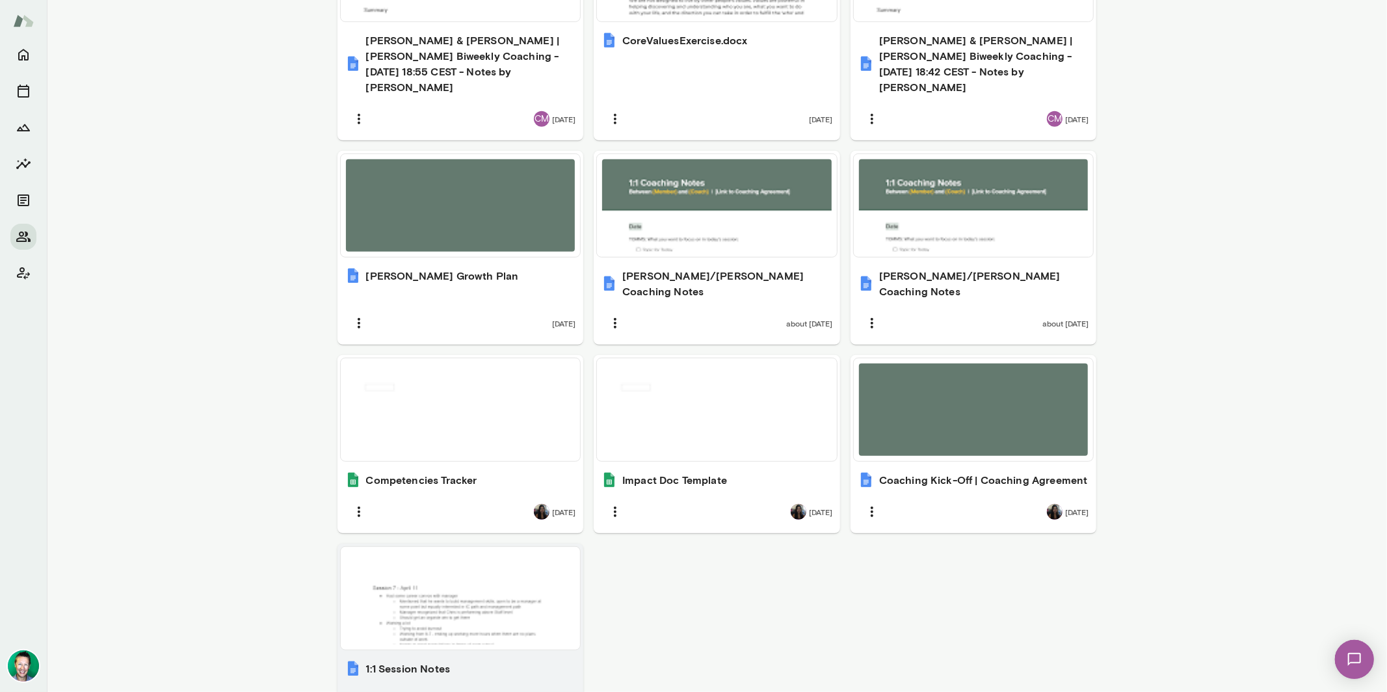
click at [476, 554] on div at bounding box center [461, 598] width 230 height 92
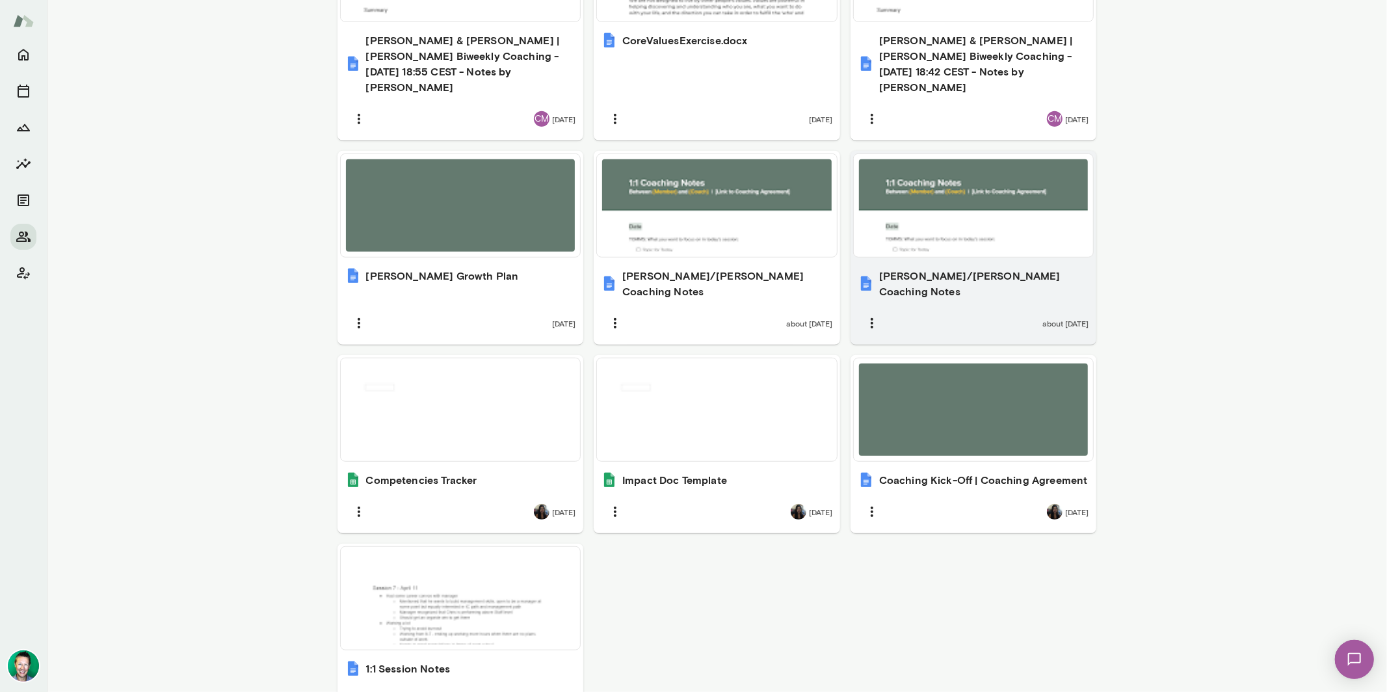
click at [915, 202] on div at bounding box center [974, 205] width 230 height 92
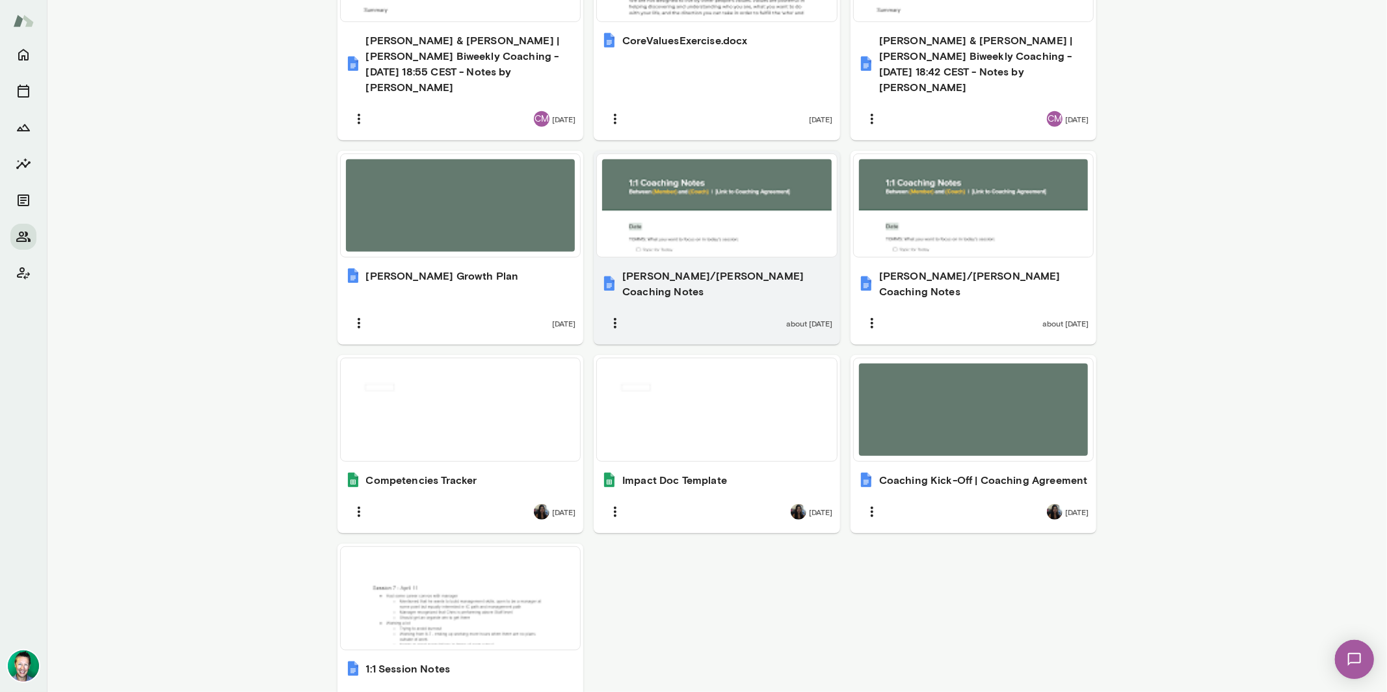
click at [707, 207] on div at bounding box center [717, 205] width 230 height 92
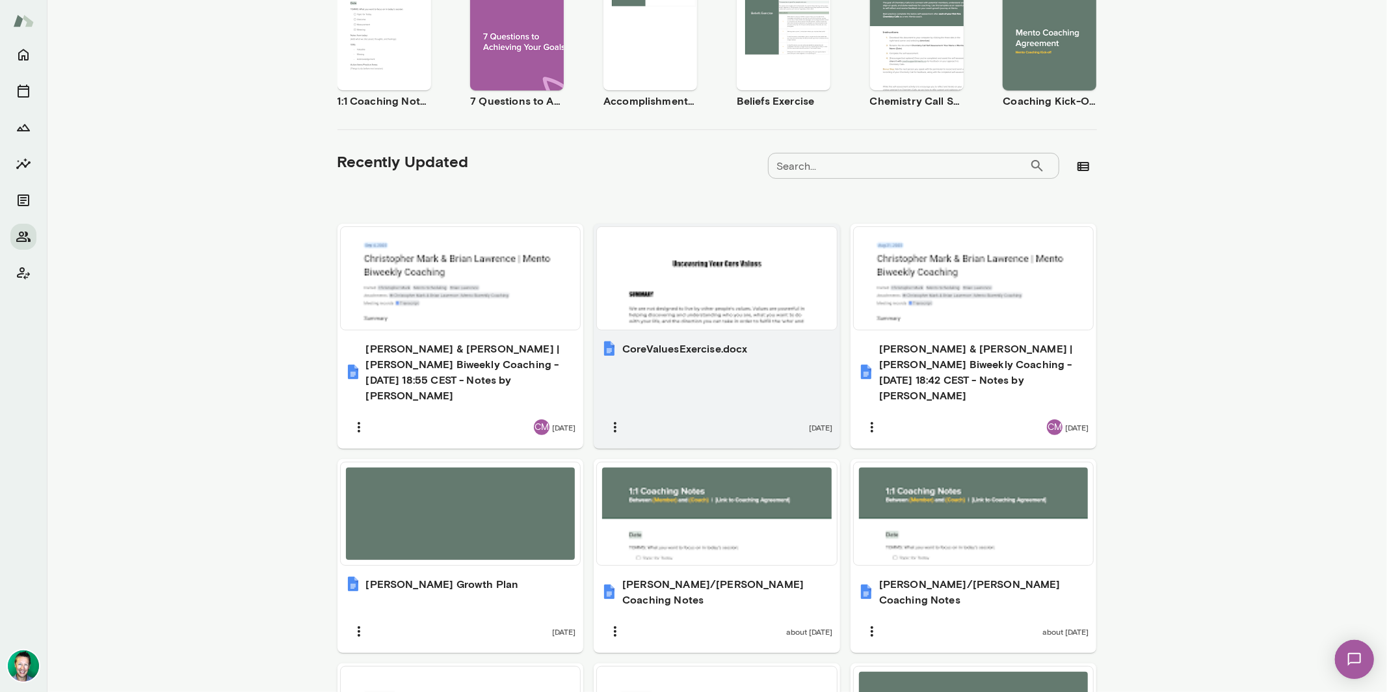
scroll to position [277, 0]
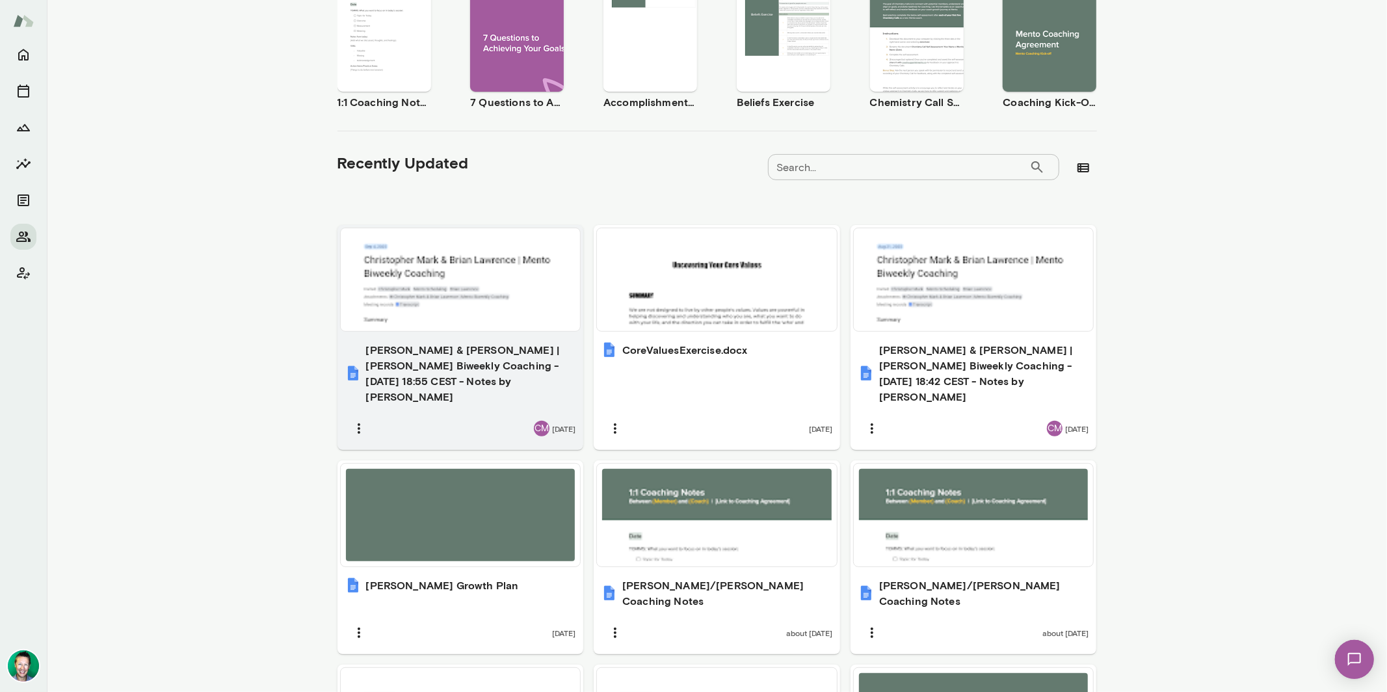
click at [412, 281] on div at bounding box center [461, 279] width 230 height 92
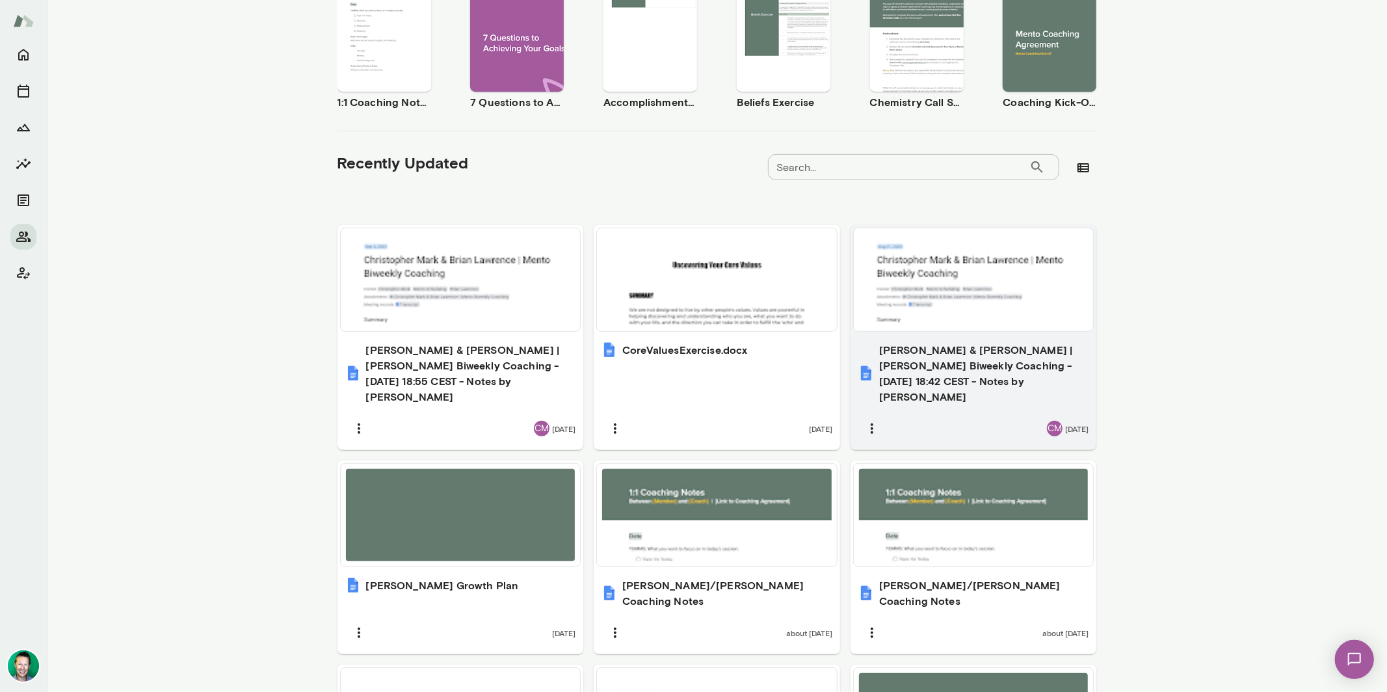
click at [973, 295] on div at bounding box center [974, 279] width 230 height 92
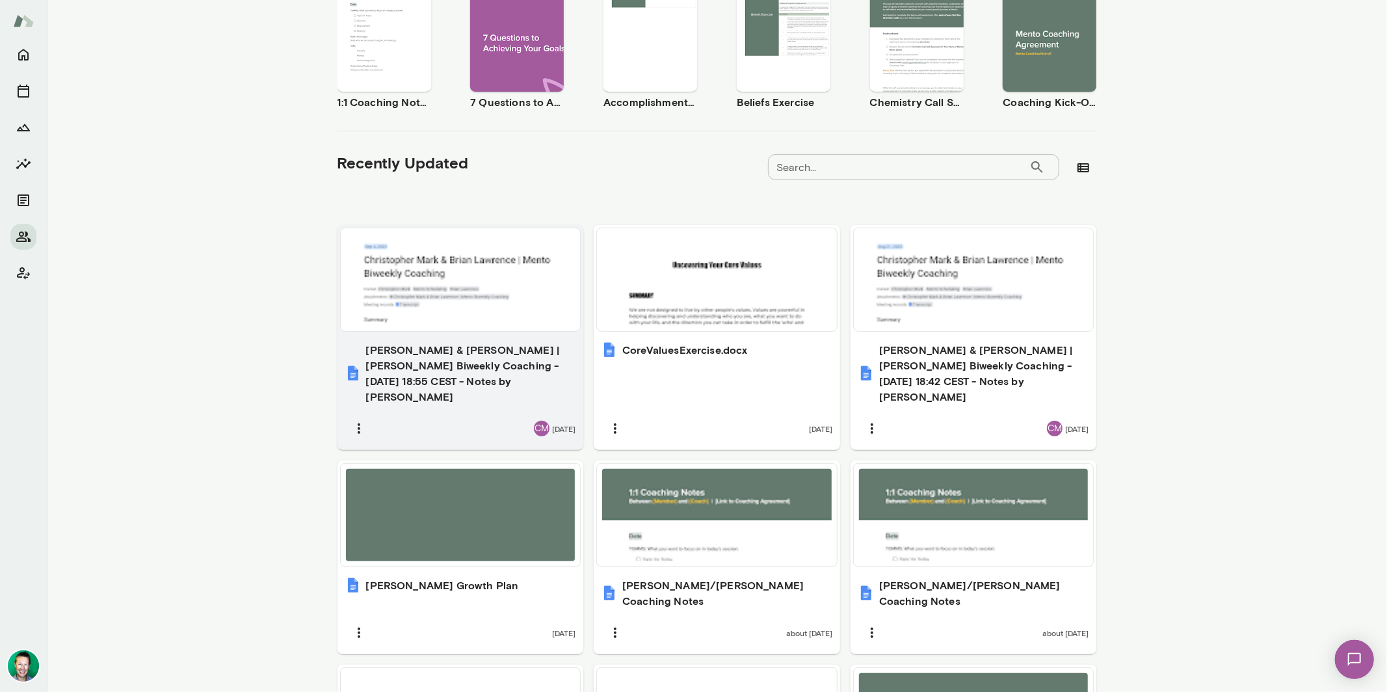
click at [469, 291] on div at bounding box center [461, 279] width 230 height 92
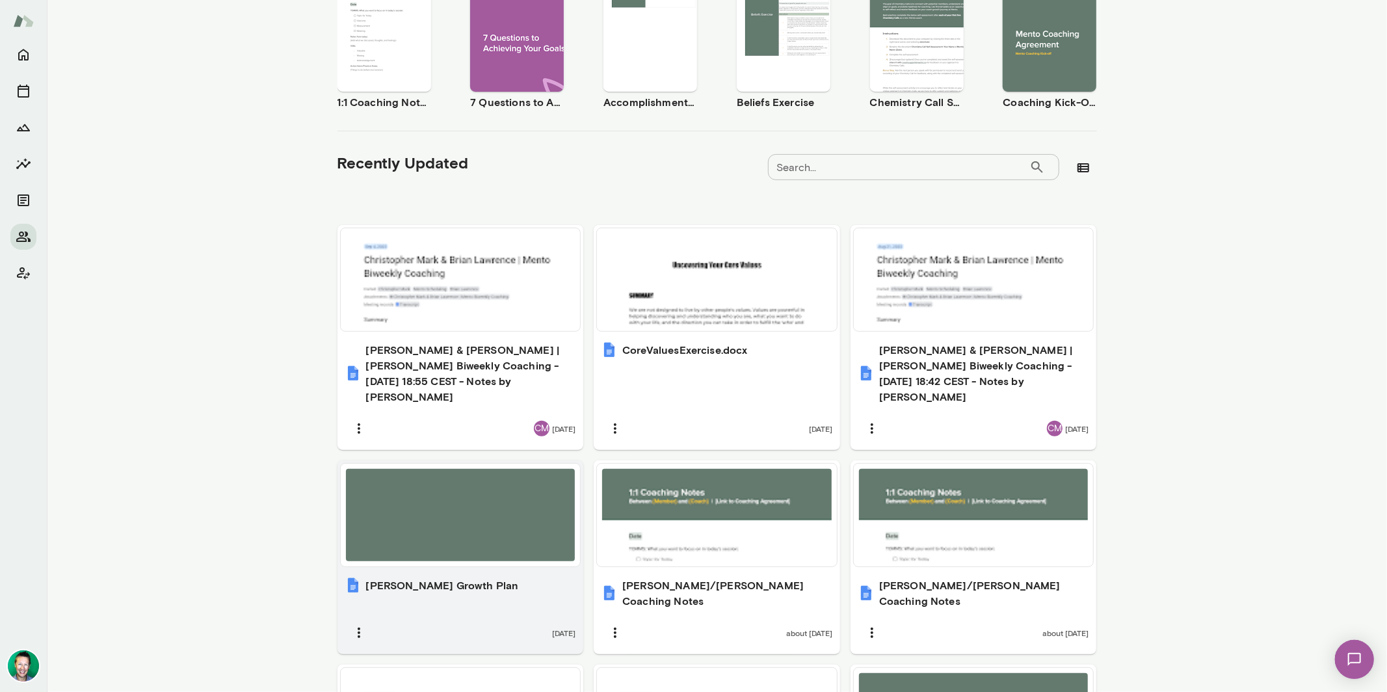
click at [470, 504] on div at bounding box center [461, 515] width 230 height 92
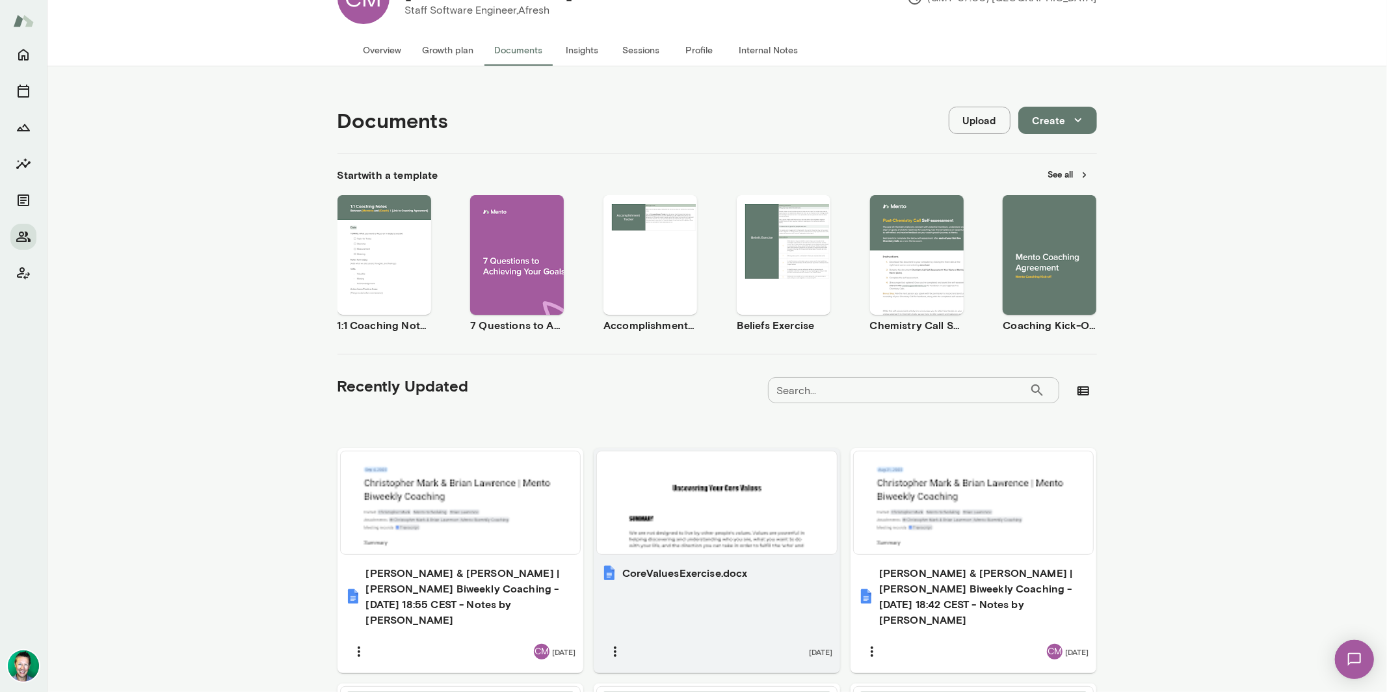
scroll to position [0, 0]
